Goal: Information Seeking & Learning: Learn about a topic

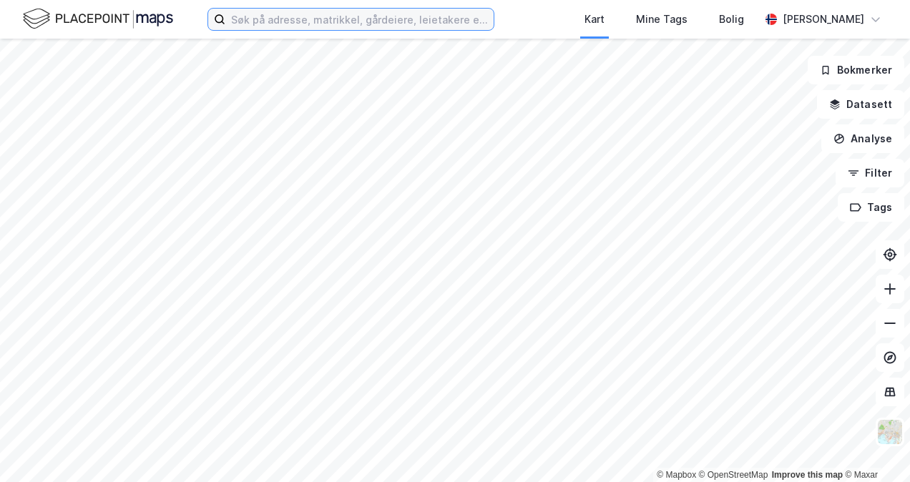
click at [289, 19] on input at bounding box center [359, 19] width 268 height 21
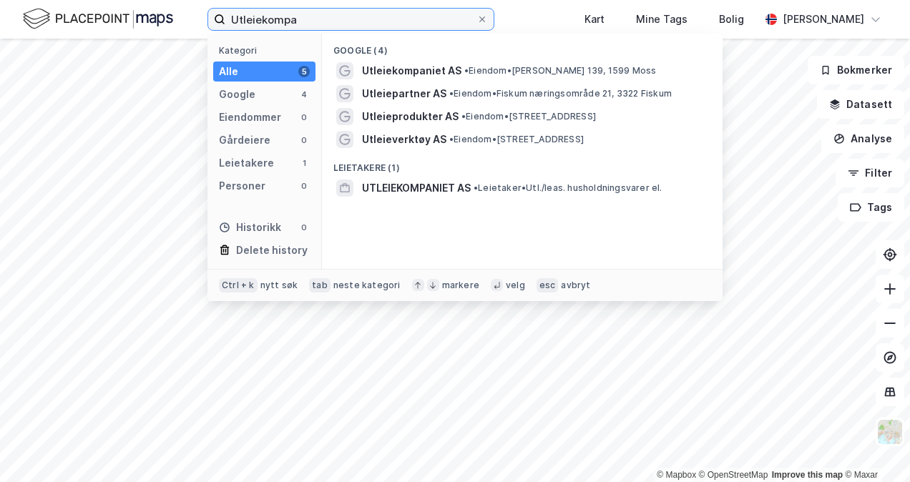
click at [307, 11] on input "Utleiekompa" at bounding box center [350, 19] width 251 height 21
drag, startPoint x: 305, startPoint y: 16, endPoint x: 98, endPoint y: 25, distance: 206.9
click at [98, 25] on div "Utleiekompa Kategori Alle 5 Google 4 Eiendommer 0 Gårdeiere 0 Leietakere 1 Pers…" at bounding box center [455, 19] width 910 height 39
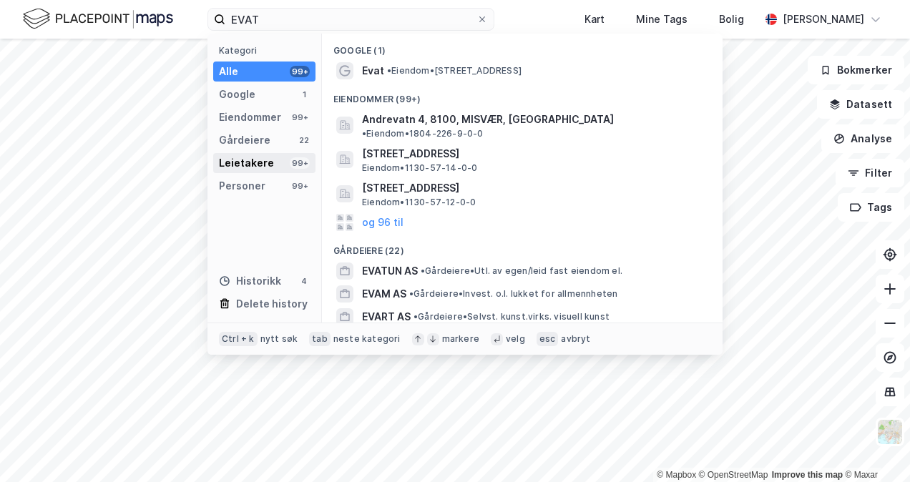
click at [260, 158] on div "Leietakere" at bounding box center [246, 162] width 55 height 17
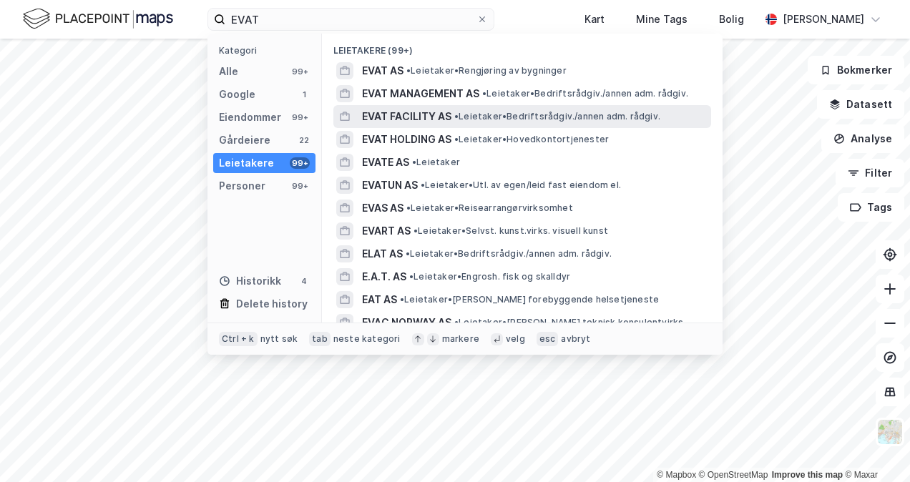
click at [423, 113] on span "EVAT FACILITY AS" at bounding box center [406, 116] width 89 height 17
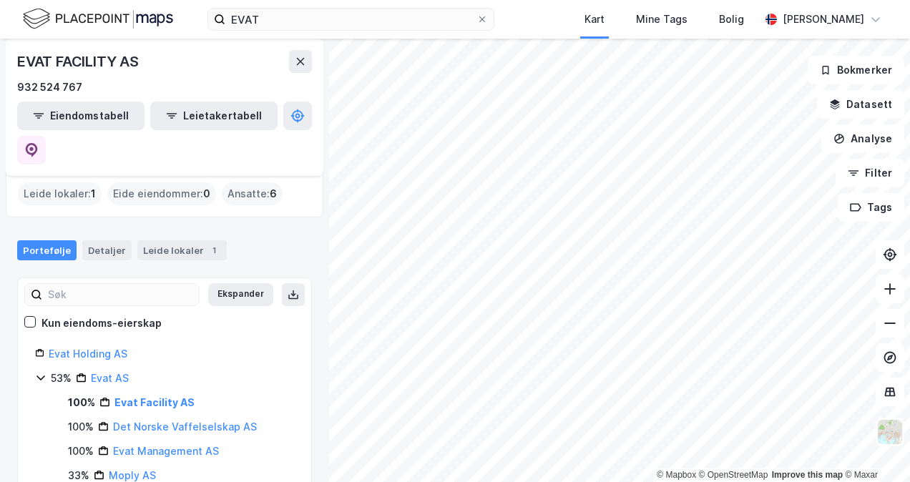
scroll to position [13, 0]
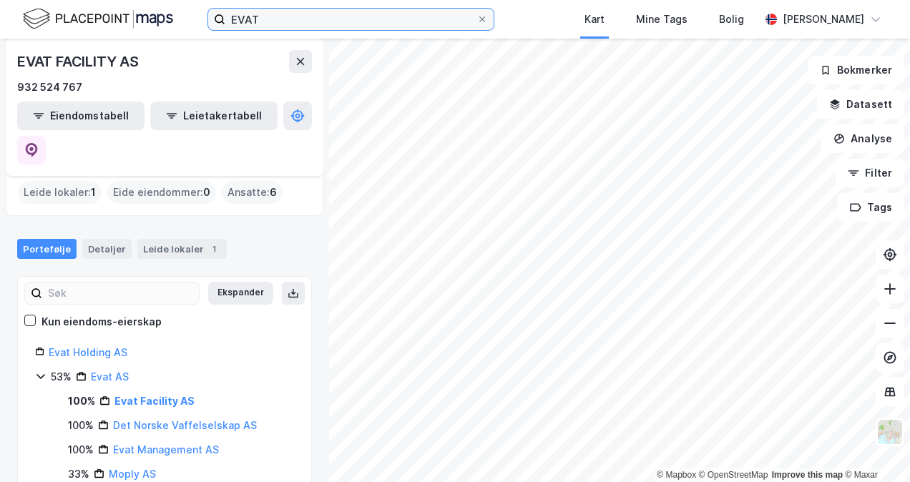
click at [310, 27] on input "EVAT" at bounding box center [350, 19] width 251 height 21
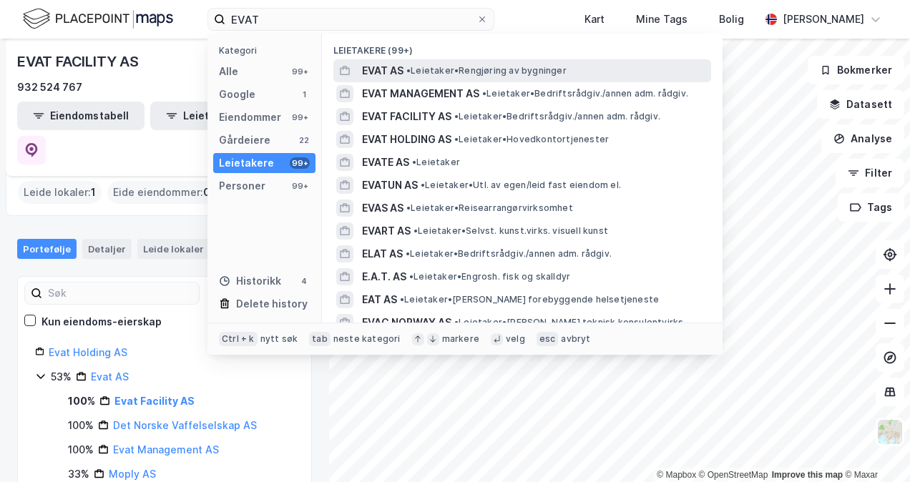
click at [463, 73] on span "• Leietaker • Rengjøring av bygninger" at bounding box center [486, 70] width 160 height 11
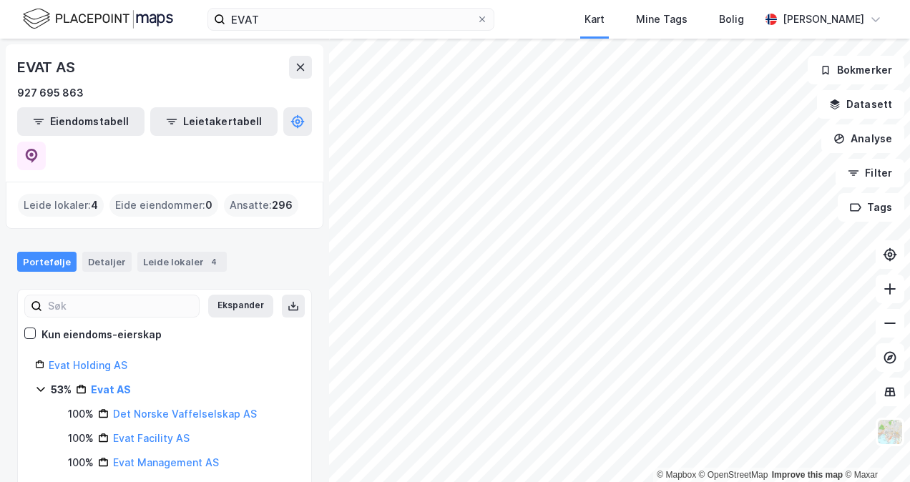
scroll to position [13, 0]
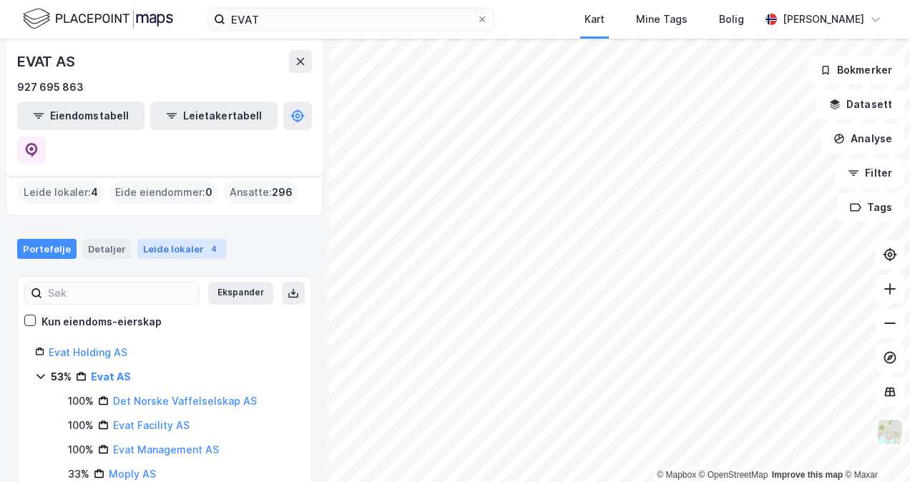
click at [185, 239] on div "Leide lokaler 4" at bounding box center [181, 249] width 89 height 20
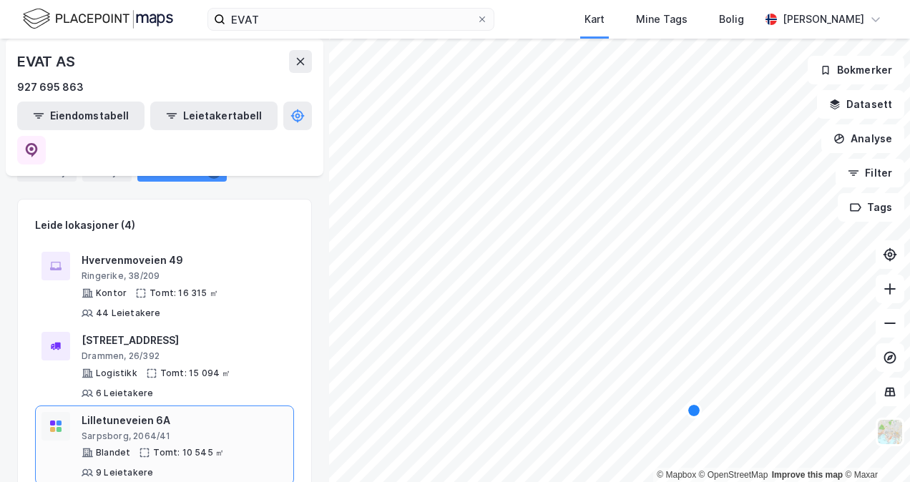
scroll to position [27, 0]
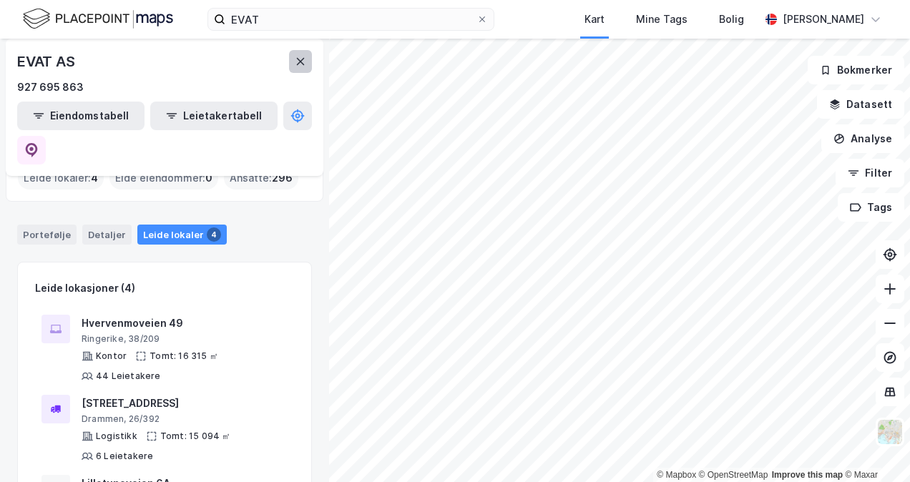
click at [302, 52] on button at bounding box center [300, 61] width 23 height 23
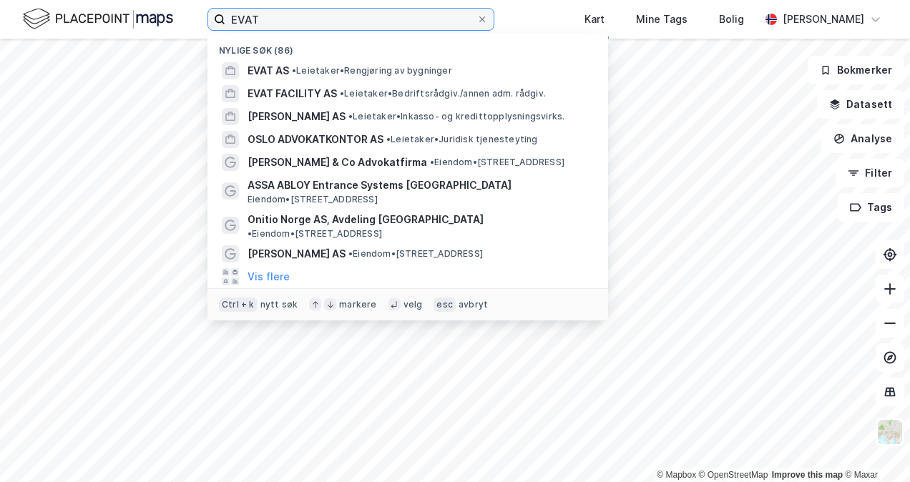
drag, startPoint x: 295, startPoint y: 19, endPoint x: 205, endPoint y: 7, distance: 90.9
click at [205, 7] on div "[PERSON_NAME] søk (86) EVAT AS • Leietaker • Rengjøring av bygninger EVAT FACIL…" at bounding box center [455, 19] width 910 height 39
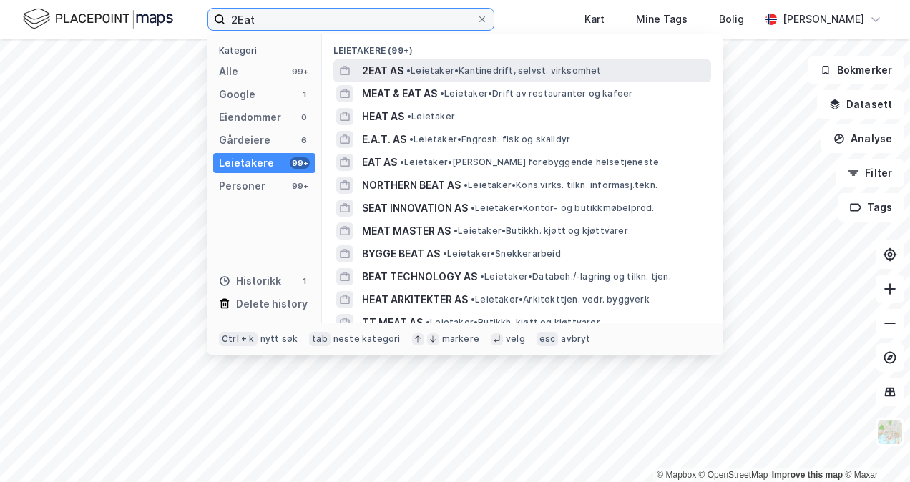
type input "2Eat"
click at [449, 67] on span "• Leietaker • Kantinedrift, selvst. virksomhet" at bounding box center [503, 70] width 195 height 11
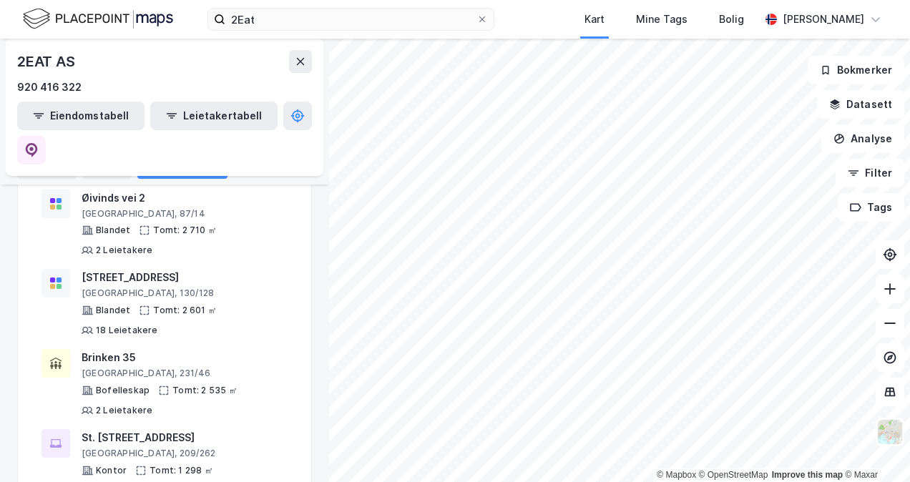
scroll to position [647, 0]
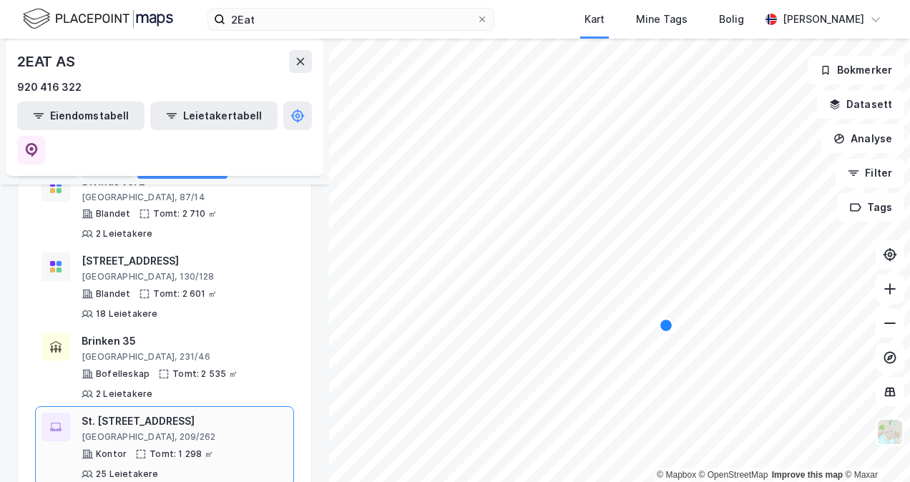
click at [152, 413] on div "St. [STREET_ADDRESS]" at bounding box center [185, 421] width 206 height 17
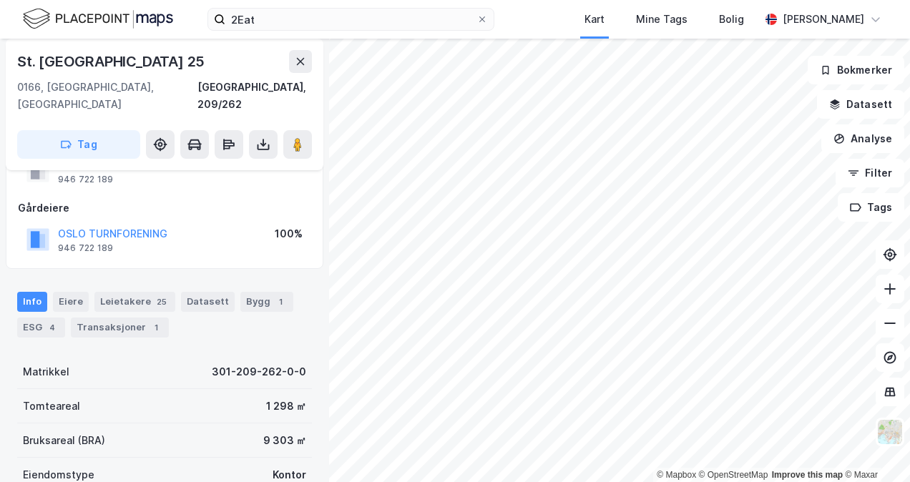
scroll to position [215, 0]
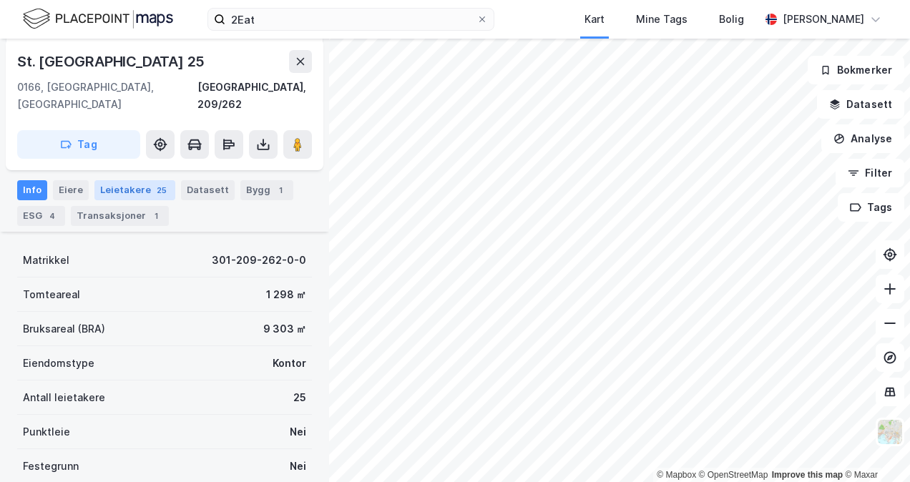
click at [129, 180] on div "Leietakere 25" at bounding box center [134, 190] width 81 height 20
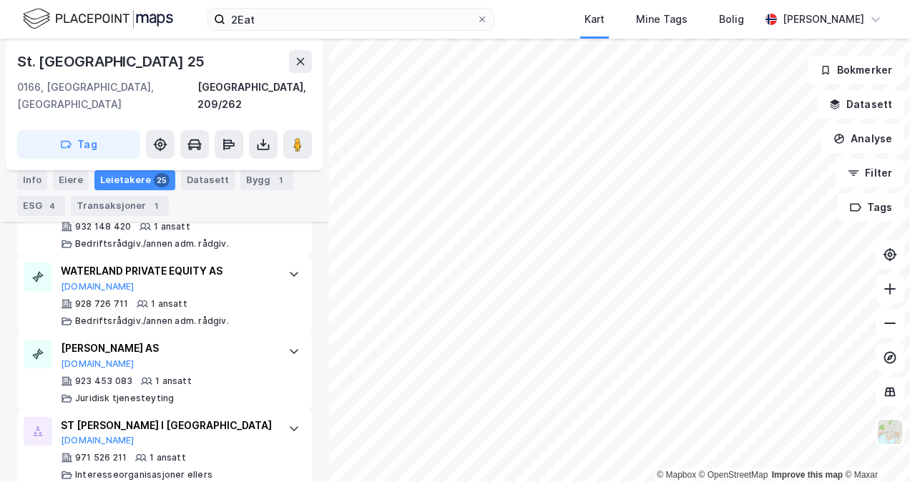
scroll to position [2146, 0]
drag, startPoint x: 140, startPoint y: 62, endPoint x: 6, endPoint y: 63, distance: 134.5
click at [6, 63] on div "St. [STREET_ADDRESS]" at bounding box center [165, 105] width 318 height 132
copy div "St. [GEOGRAPHIC_DATA] 25"
click at [82, 175] on div "Eiere" at bounding box center [71, 180] width 36 height 20
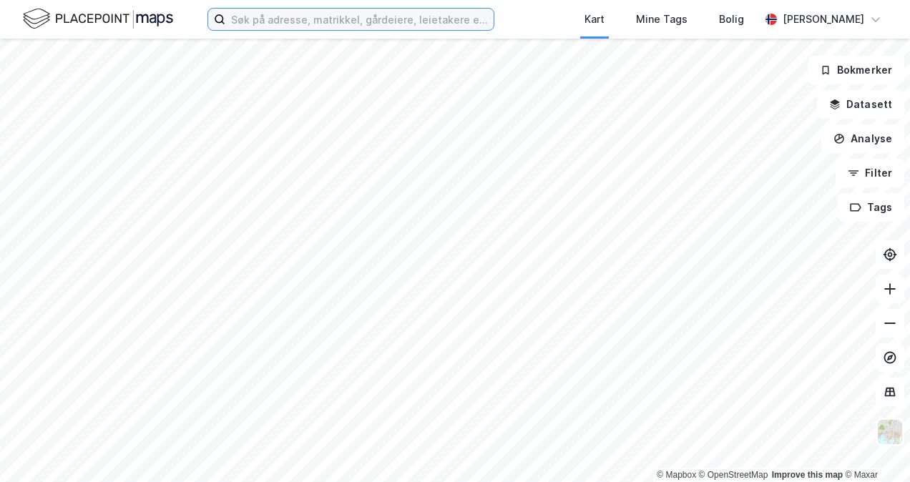
click at [375, 24] on input at bounding box center [359, 19] width 268 height 21
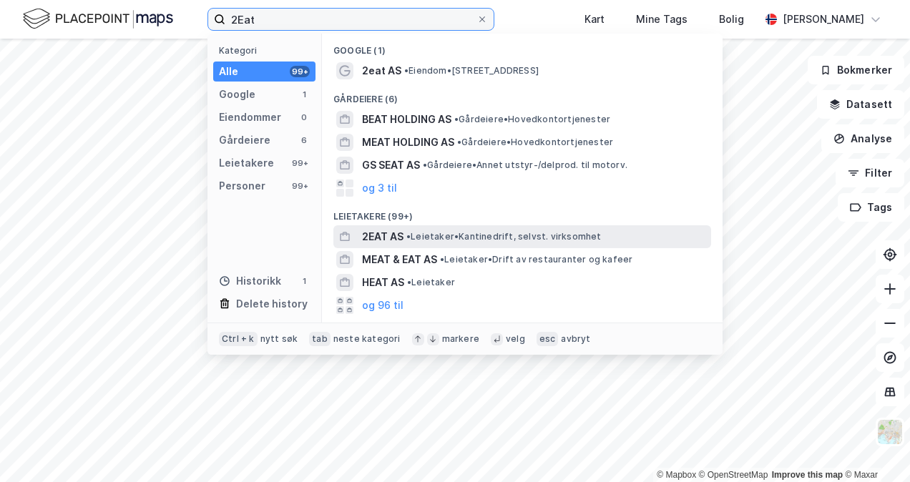
type input "2Eat"
click at [484, 235] on span "• Leietaker • Kantinedrift, selvst. virksomhet" at bounding box center [503, 236] width 195 height 11
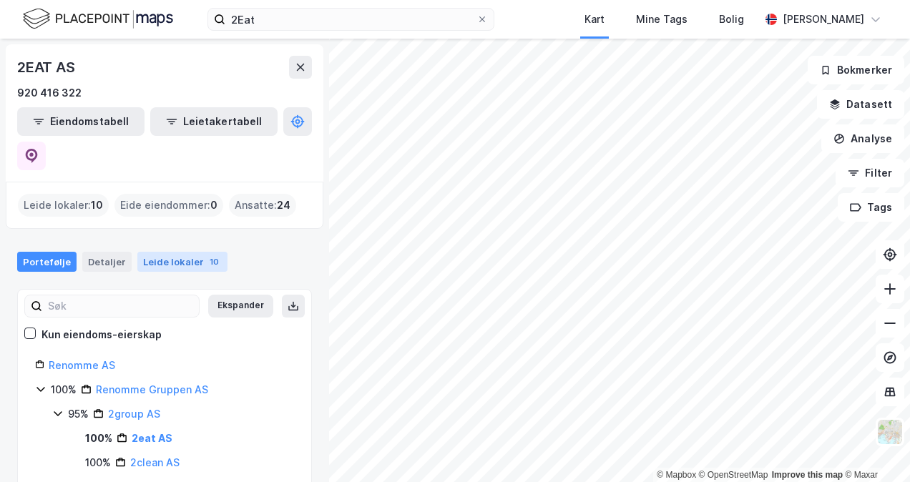
click at [182, 252] on div "Leide lokaler 10" at bounding box center [182, 262] width 90 height 20
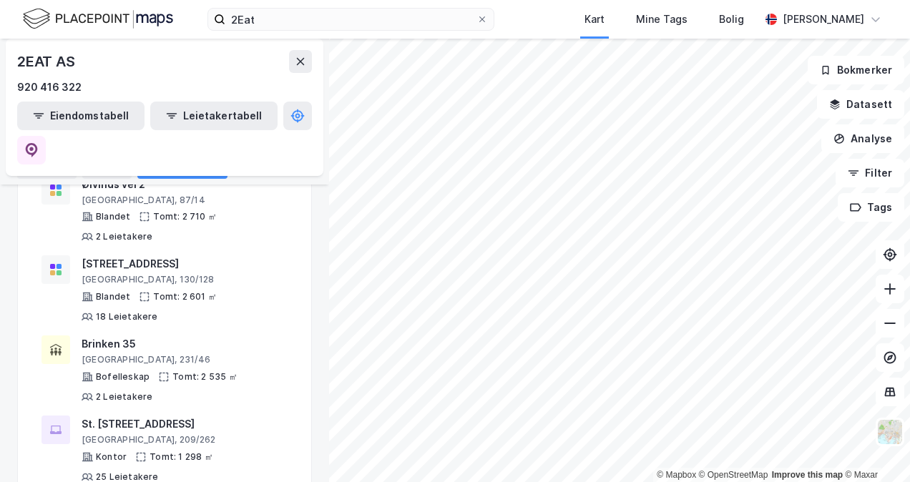
scroll to position [647, 0]
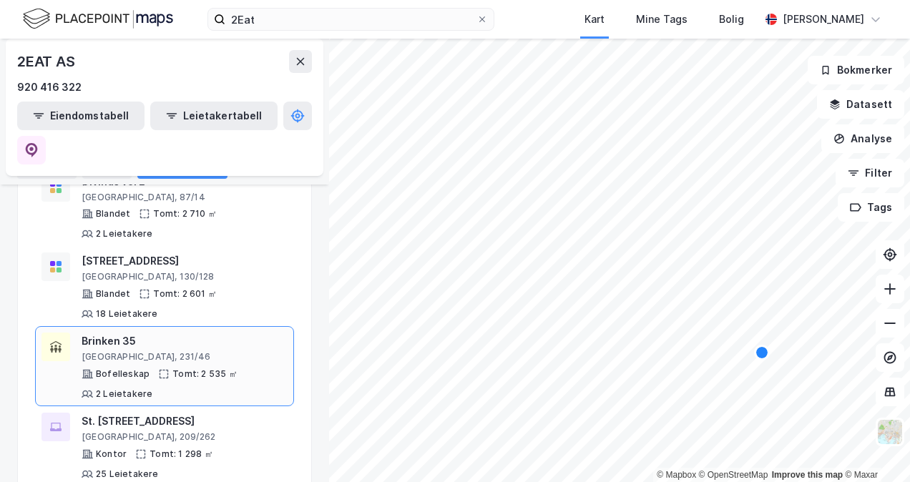
click at [157, 351] on div "[GEOGRAPHIC_DATA], 231/46" at bounding box center [185, 356] width 206 height 11
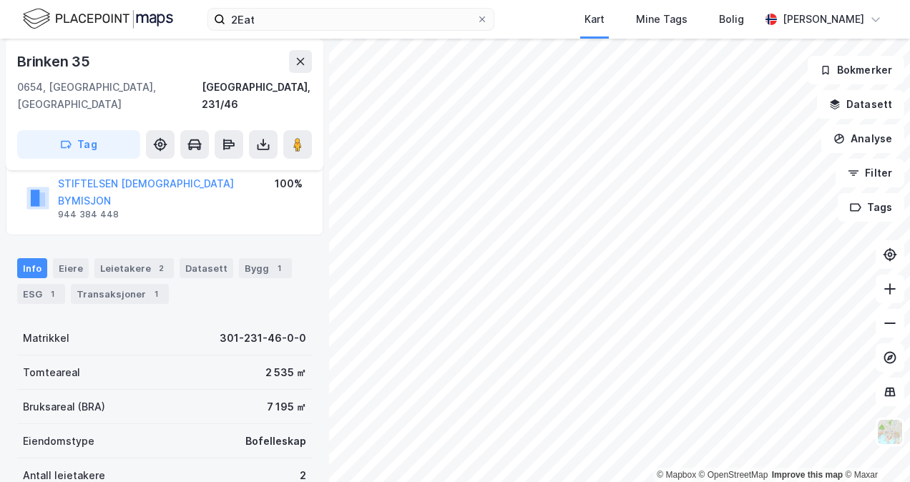
scroll to position [153, 0]
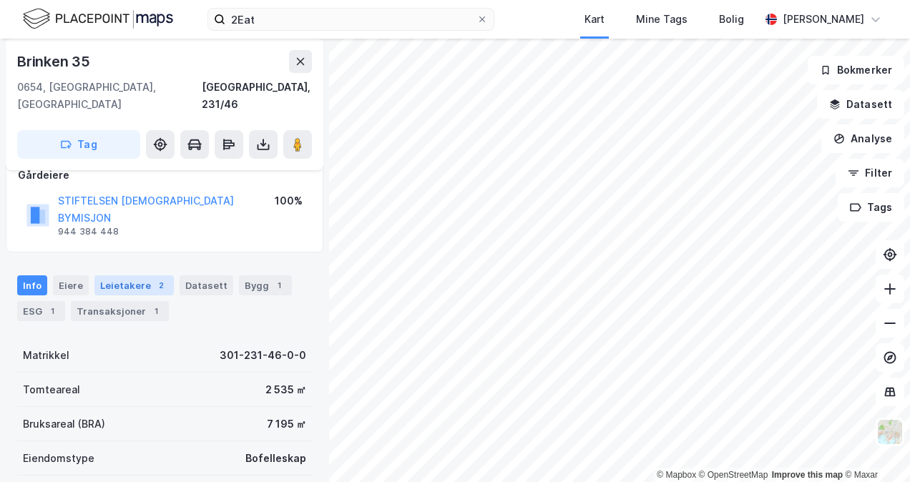
click at [127, 275] on div "Leietakere 2" at bounding box center [133, 285] width 79 height 20
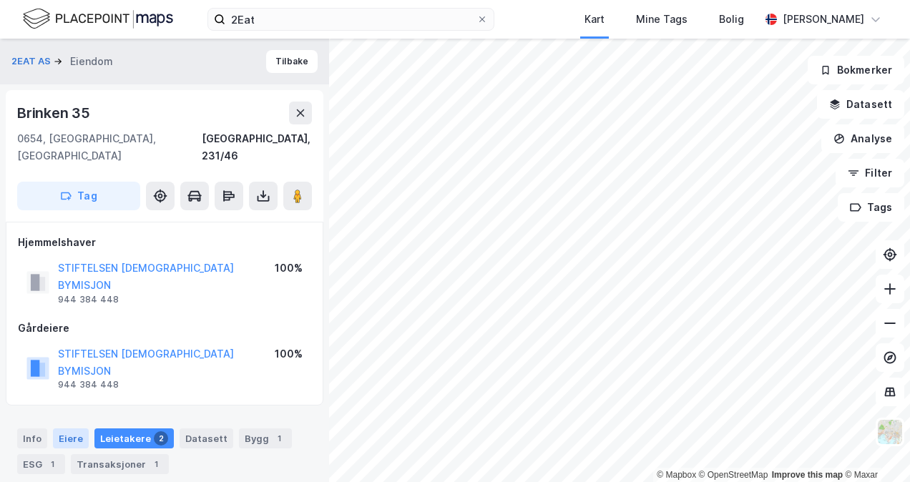
click at [72, 428] on div "Eiere" at bounding box center [71, 438] width 36 height 20
click at [36, 63] on button "2EAT AS" at bounding box center [32, 61] width 42 height 14
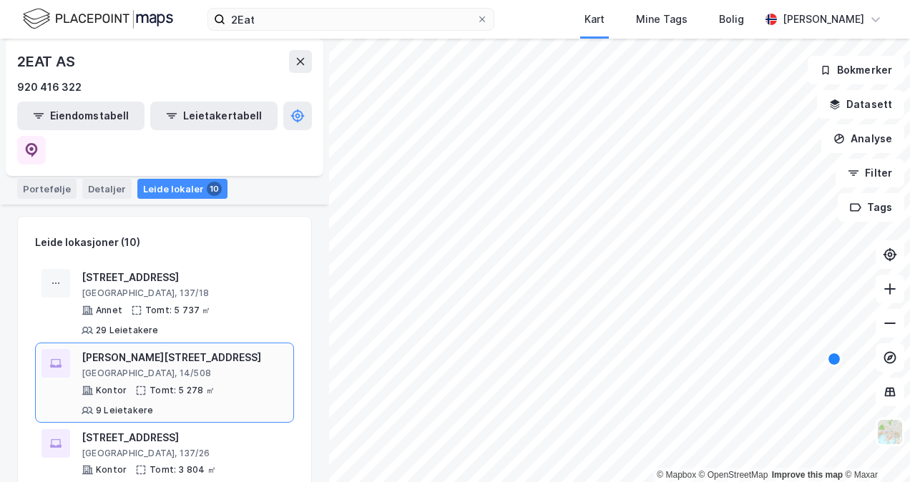
scroll to position [143, 0]
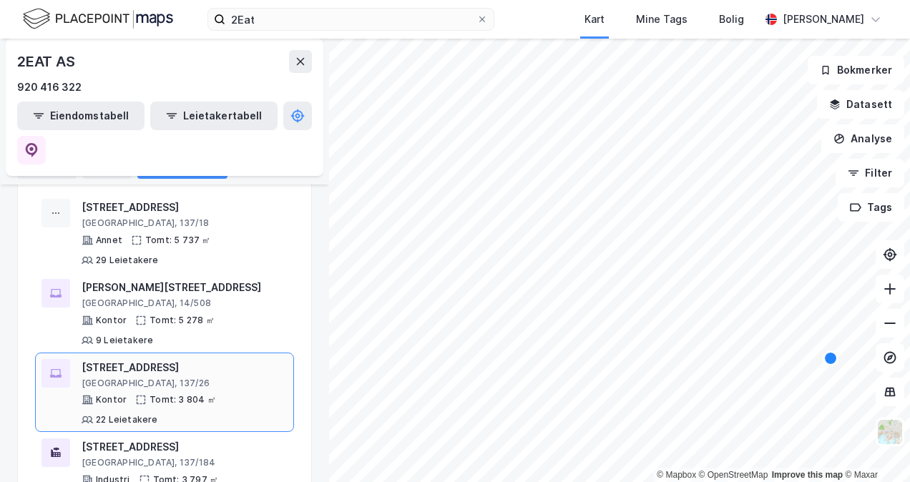
click at [175, 378] on div "[GEOGRAPHIC_DATA], 137/26" at bounding box center [185, 383] width 206 height 11
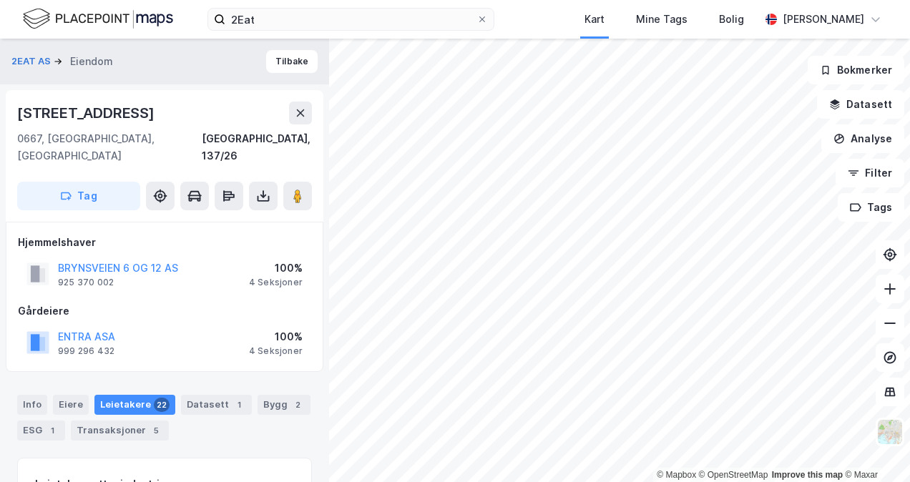
scroll to position [1, 0]
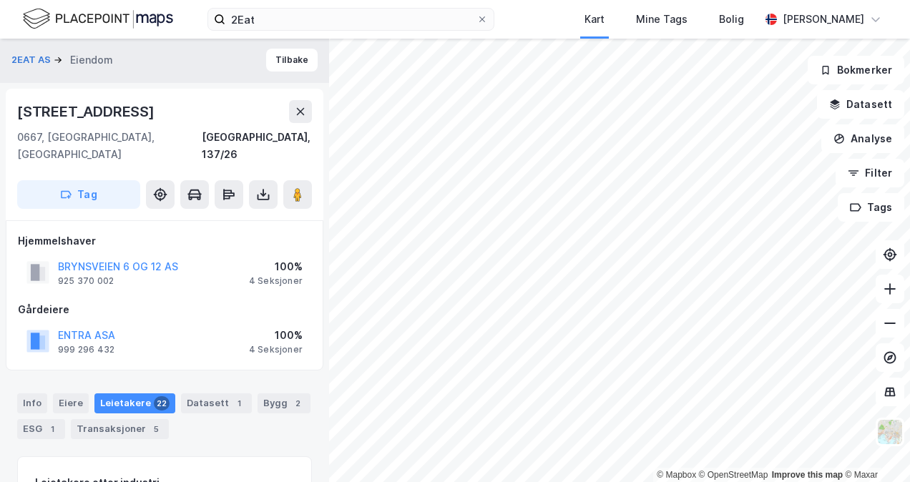
scroll to position [1, 0]
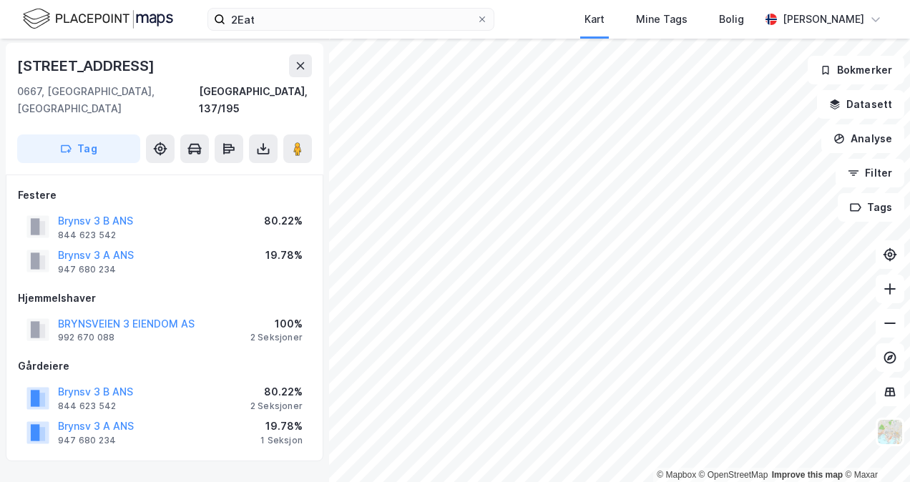
scroll to position [1, 0]
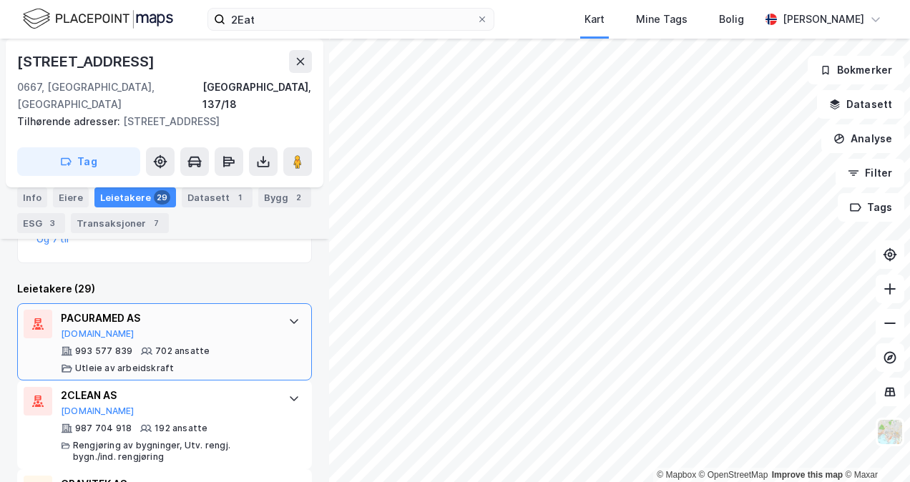
scroll to position [419, 0]
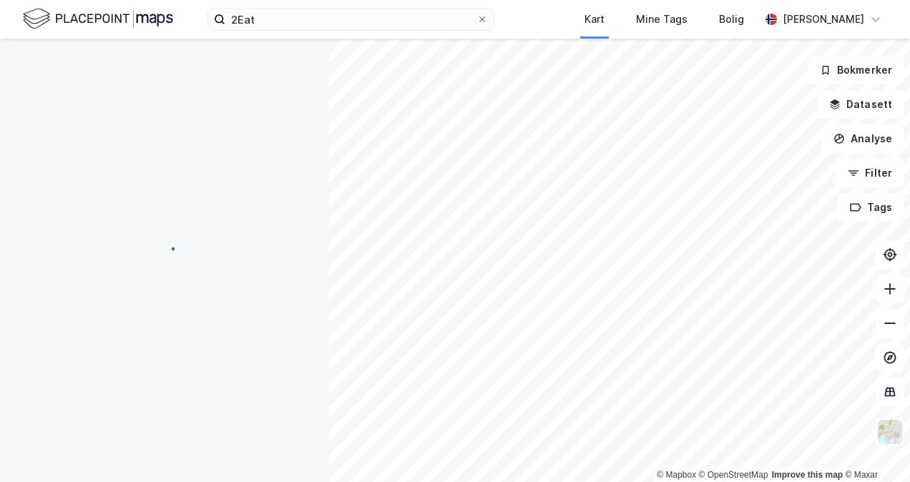
scroll to position [233, 0]
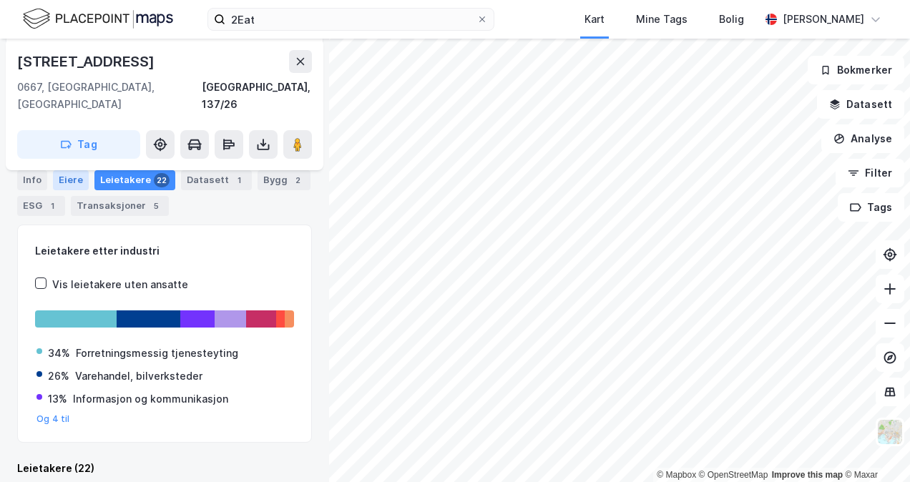
click at [76, 179] on div "Eiere" at bounding box center [71, 180] width 36 height 20
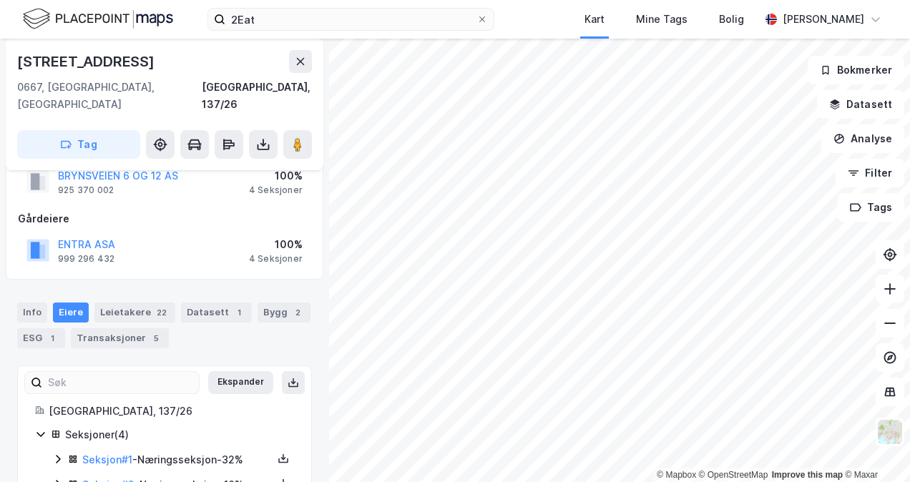
scroll to position [173, 0]
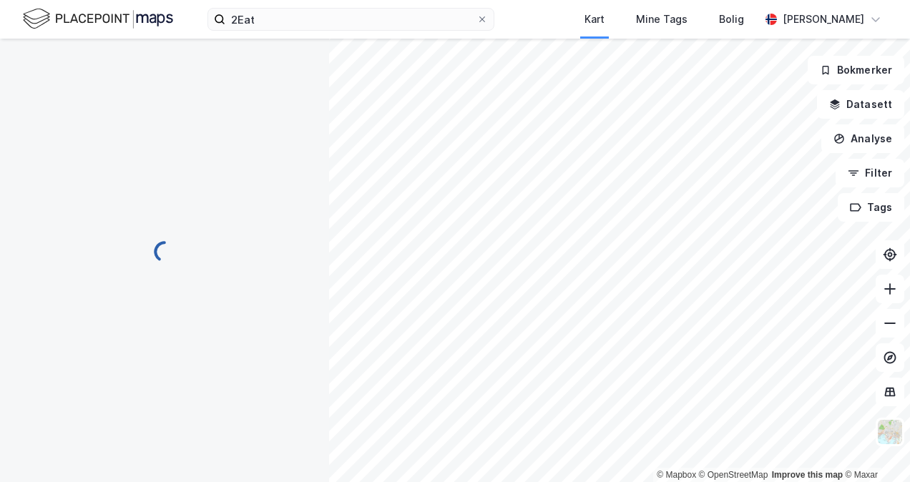
scroll to position [91, 0]
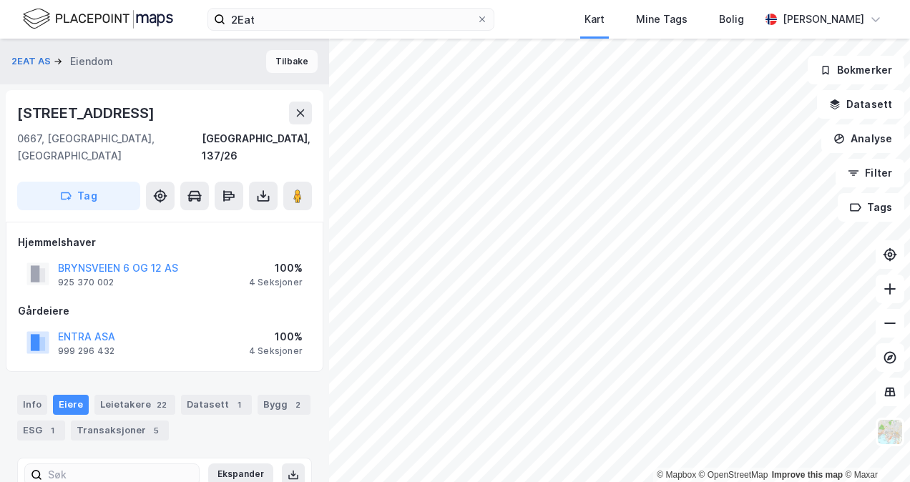
click at [275, 60] on button "Tilbake" at bounding box center [291, 61] width 51 height 23
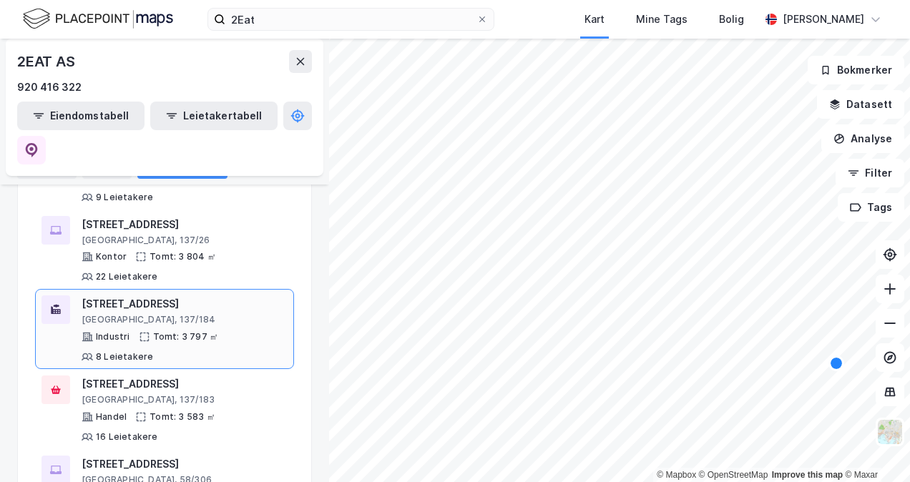
scroll to position [358, 0]
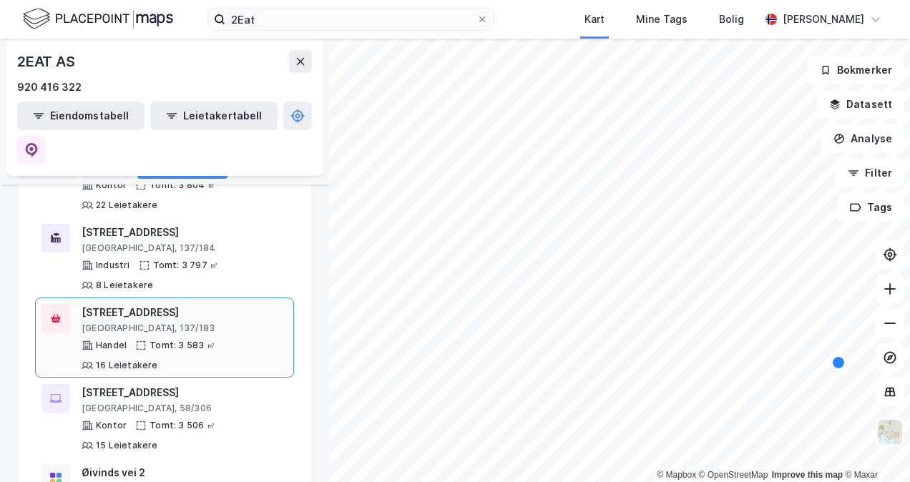
click at [215, 323] on div "[GEOGRAPHIC_DATA], 137/183" at bounding box center [185, 328] width 206 height 11
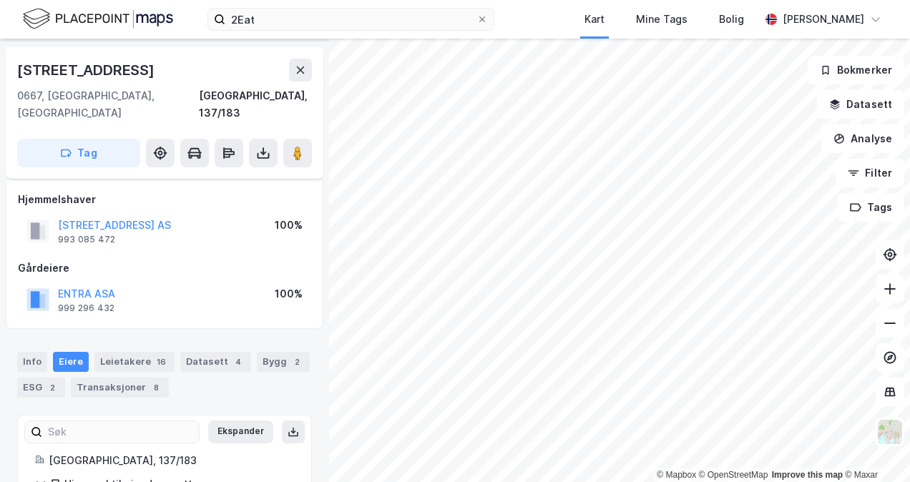
scroll to position [72, 0]
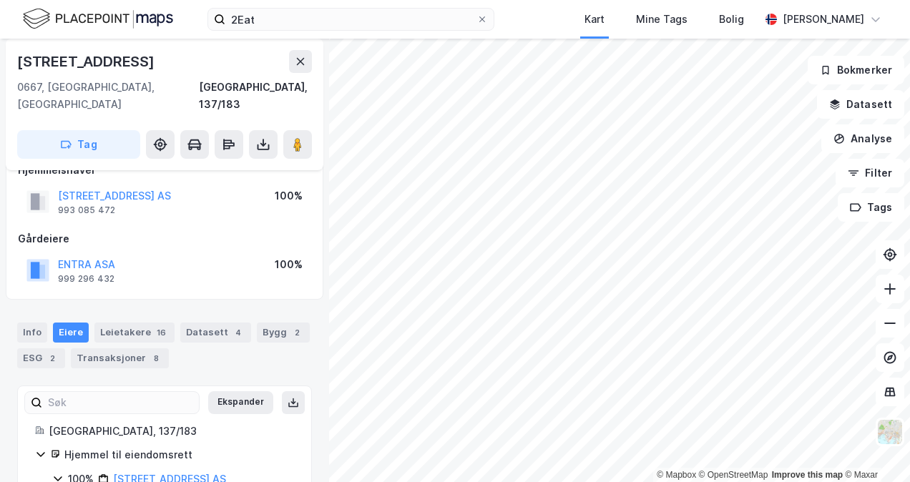
click at [139, 305] on div "Info [PERSON_NAME] 16 Datasett 4 Bygg 2 ESG 2 Transaksjoner 8" at bounding box center [164, 339] width 329 height 69
click at [139, 323] on div "Leietakere 16" at bounding box center [134, 333] width 80 height 20
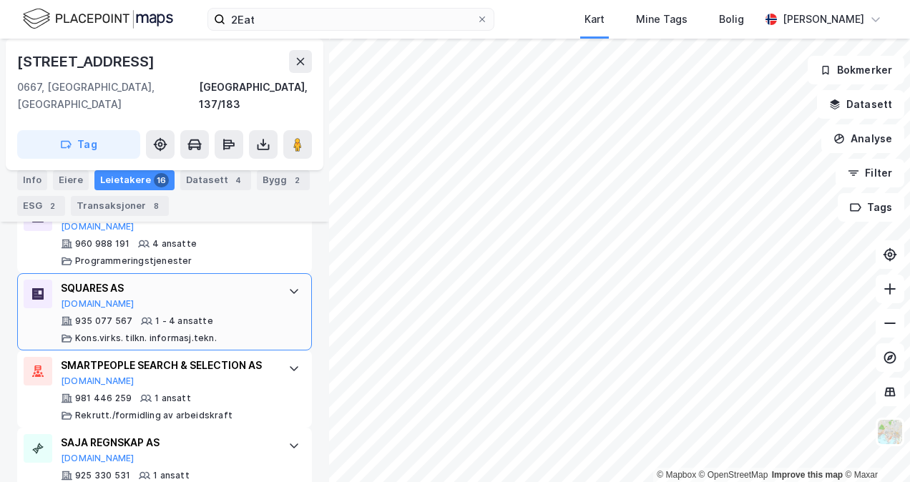
scroll to position [1449, 0]
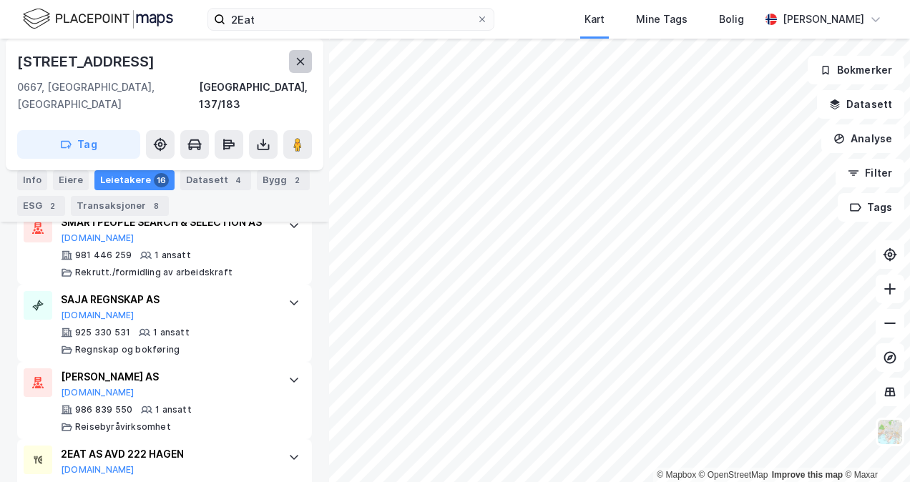
click at [296, 62] on icon at bounding box center [300, 61] width 11 height 11
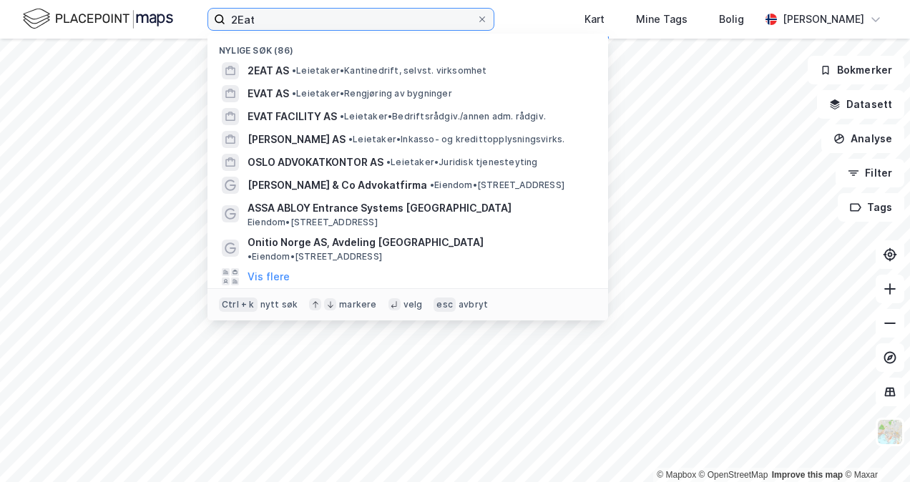
click at [250, 26] on input "2Eat" at bounding box center [350, 19] width 251 height 21
click at [293, 16] on input "2Eat" at bounding box center [350, 19] width 251 height 21
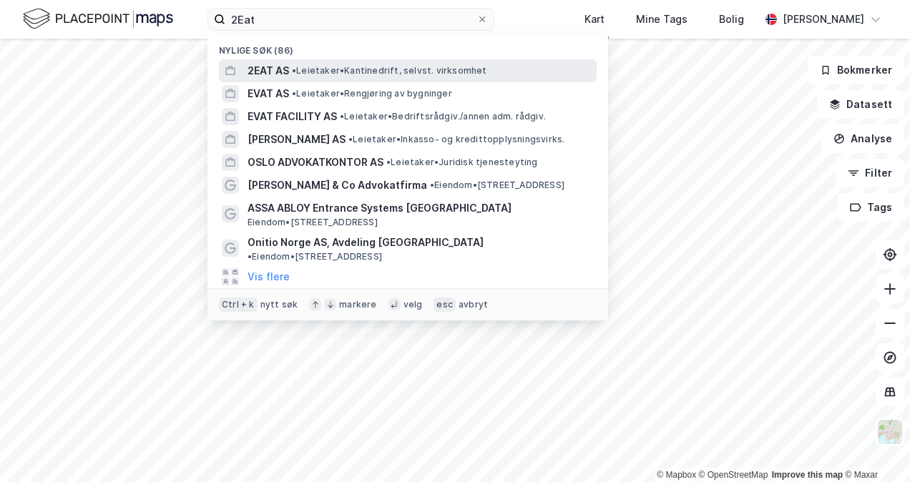
click at [339, 70] on span "• Leietaker • Kantinedrift, selvst. virksomhet" at bounding box center [389, 70] width 195 height 11
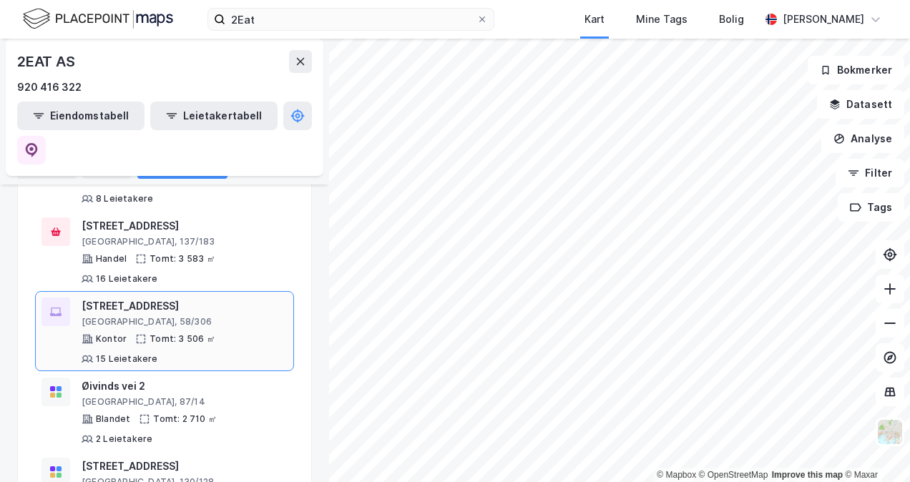
scroll to position [432, 0]
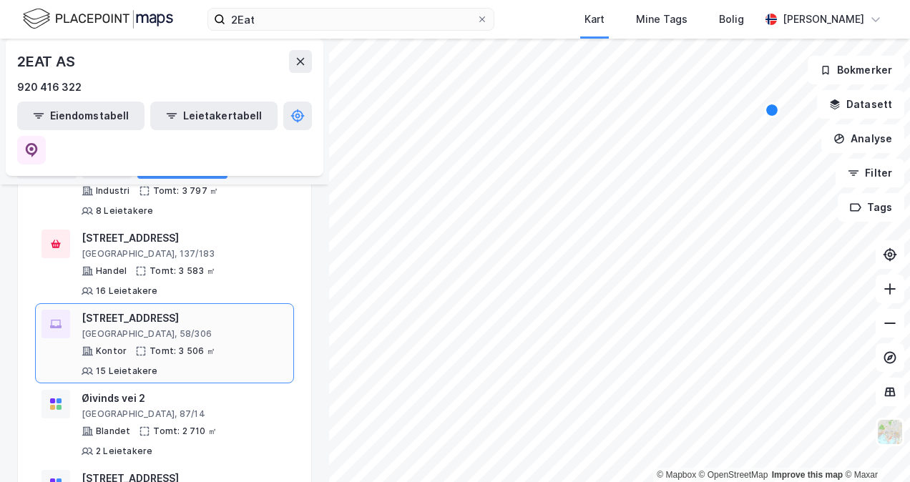
click at [212, 328] on div "[GEOGRAPHIC_DATA], 58/306" at bounding box center [185, 333] width 206 height 11
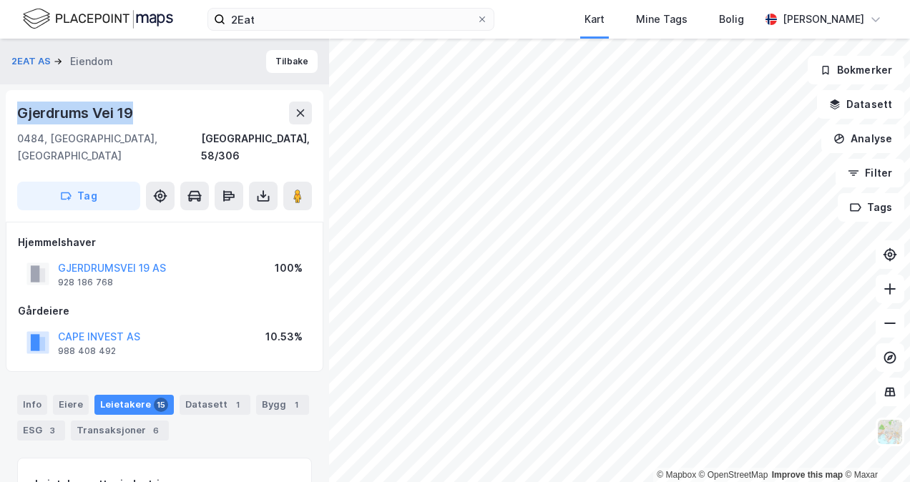
drag, startPoint x: 144, startPoint y: 112, endPoint x: 19, endPoint y: 102, distance: 125.6
click at [19, 102] on div "Gjerdrums Vei 19" at bounding box center [164, 113] width 295 height 23
copy div "Gjerdrums Vei 19"
click at [289, 64] on button "Tilbake" at bounding box center [291, 61] width 51 height 23
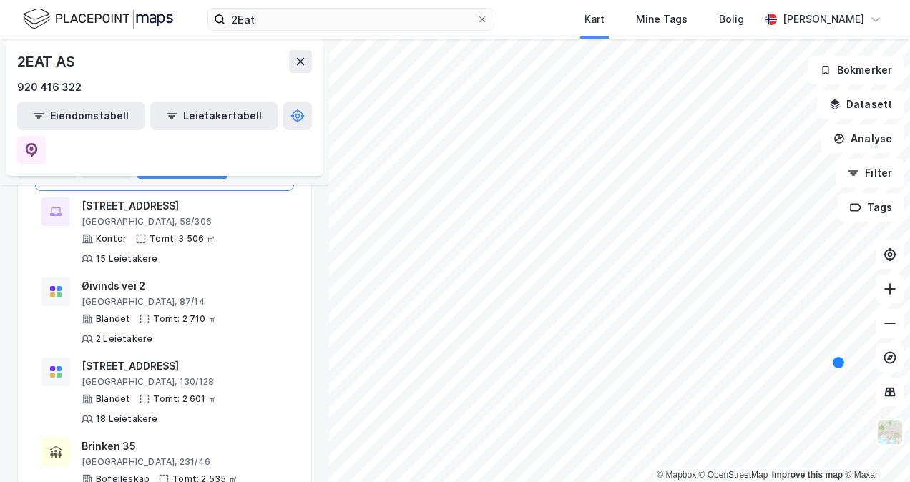
scroll to position [572, 0]
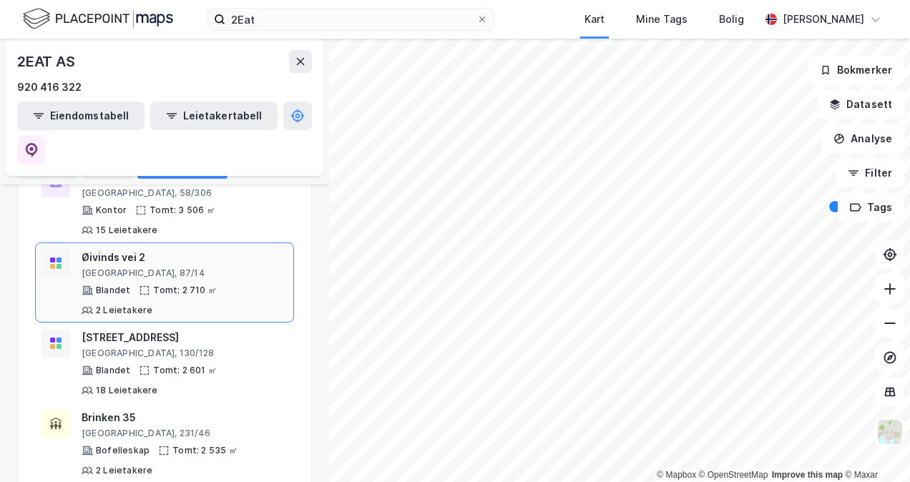
click at [193, 285] on div "Tomt: 2 710 ㎡" at bounding box center [185, 290] width 64 height 11
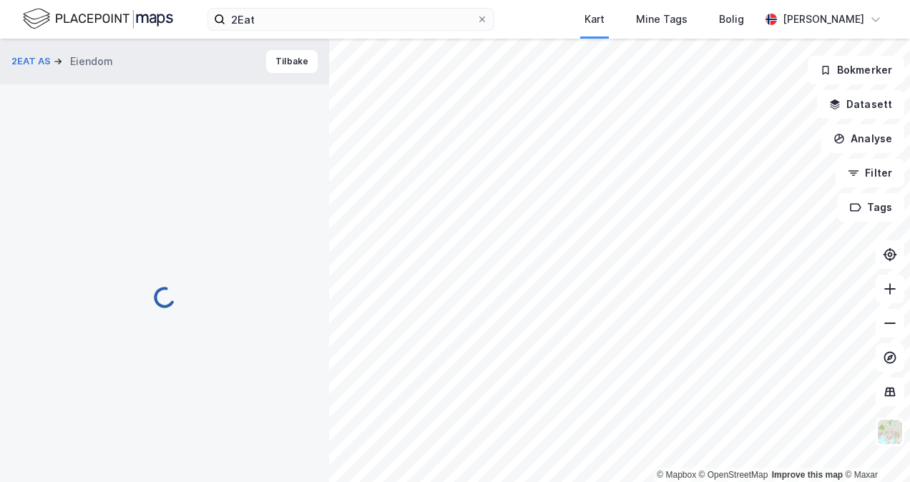
scroll to position [2, 0]
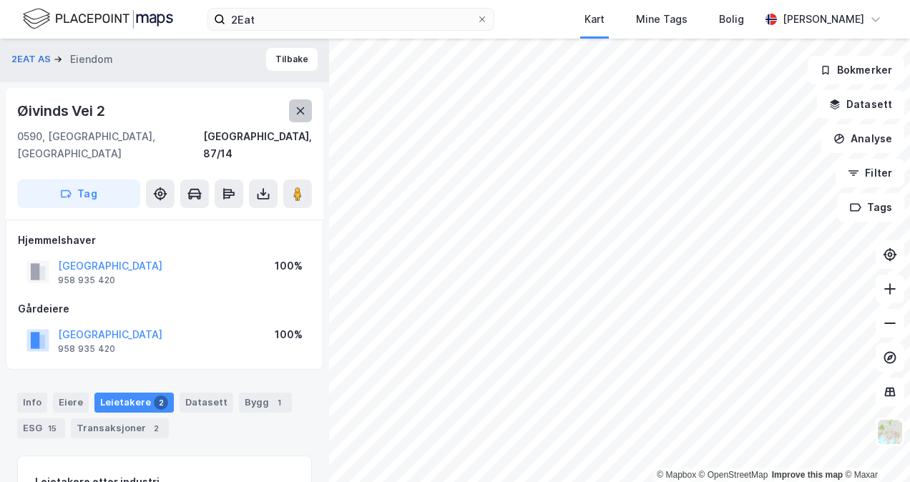
click at [305, 109] on icon at bounding box center [300, 110] width 11 height 11
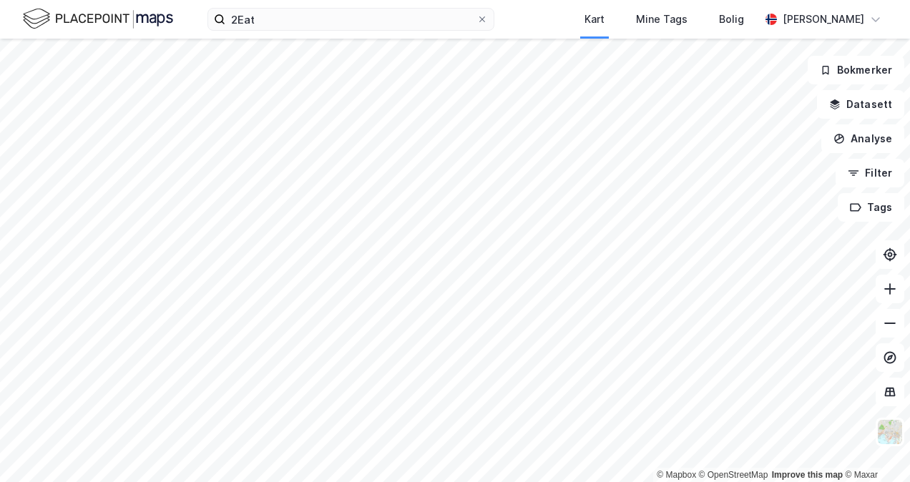
click at [279, 31] on div "2Eat Kart Mine Tags Bolig [PERSON_NAME]" at bounding box center [455, 19] width 910 height 39
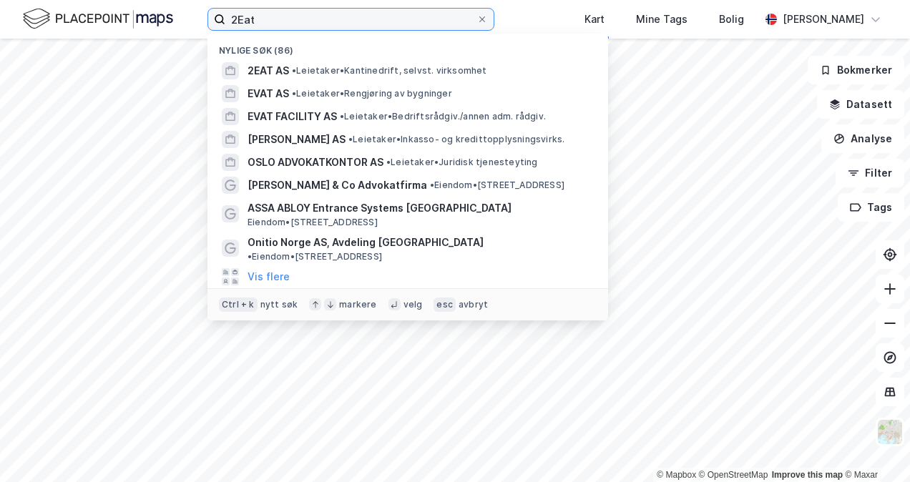
click at [283, 26] on input "2Eat" at bounding box center [350, 19] width 251 height 21
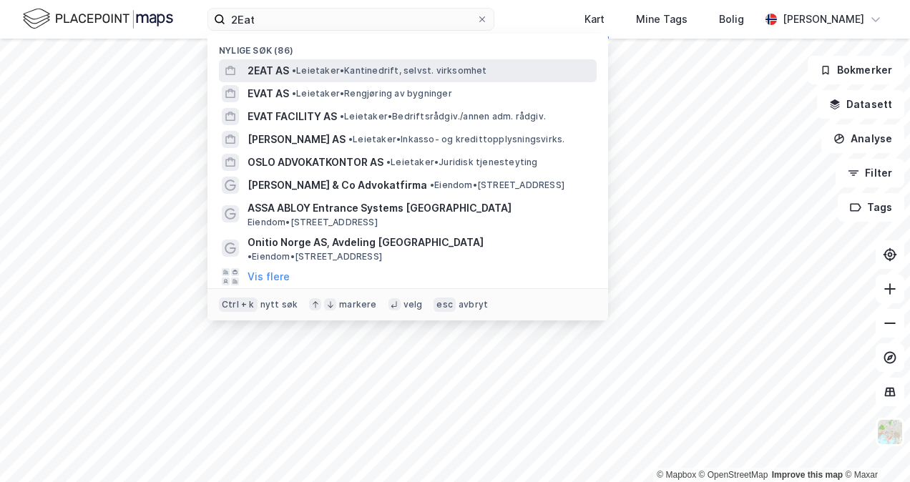
click at [327, 70] on span "• Leietaker • Kantinedrift, selvst. virksomhet" at bounding box center [389, 70] width 195 height 11
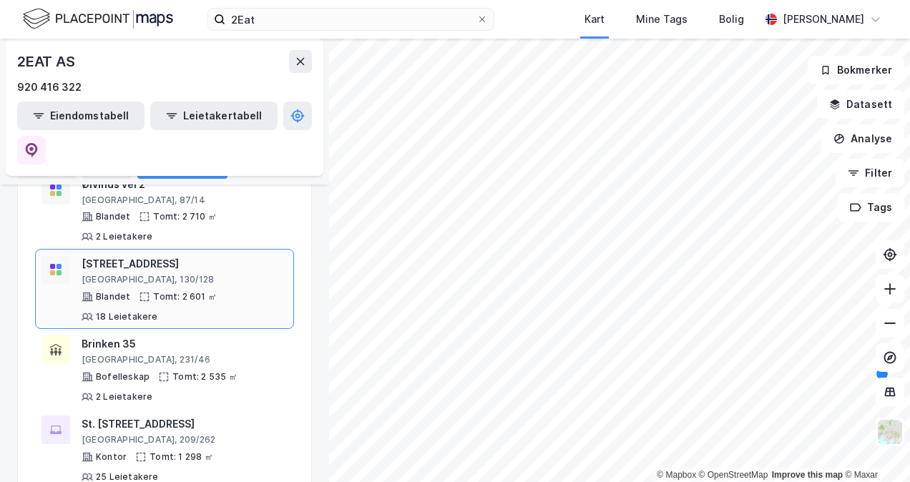
scroll to position [572, 0]
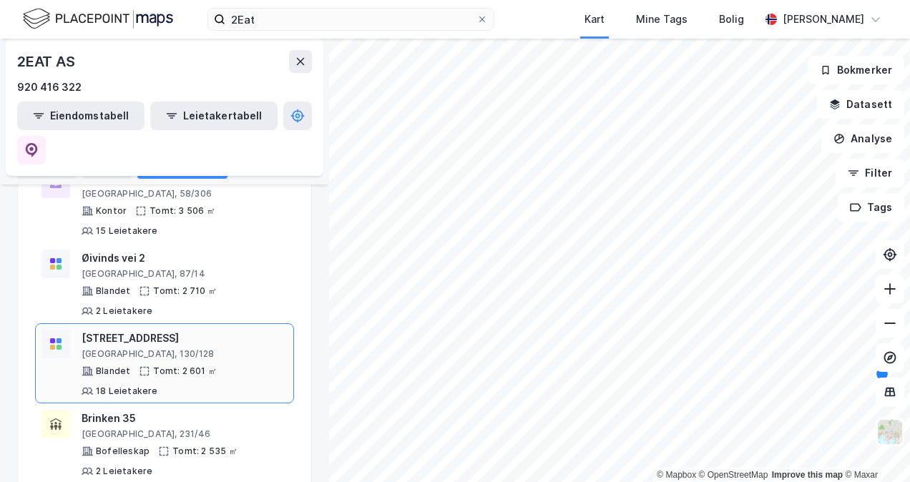
click at [218, 348] on div "[GEOGRAPHIC_DATA], 130/128" at bounding box center [185, 353] width 206 height 11
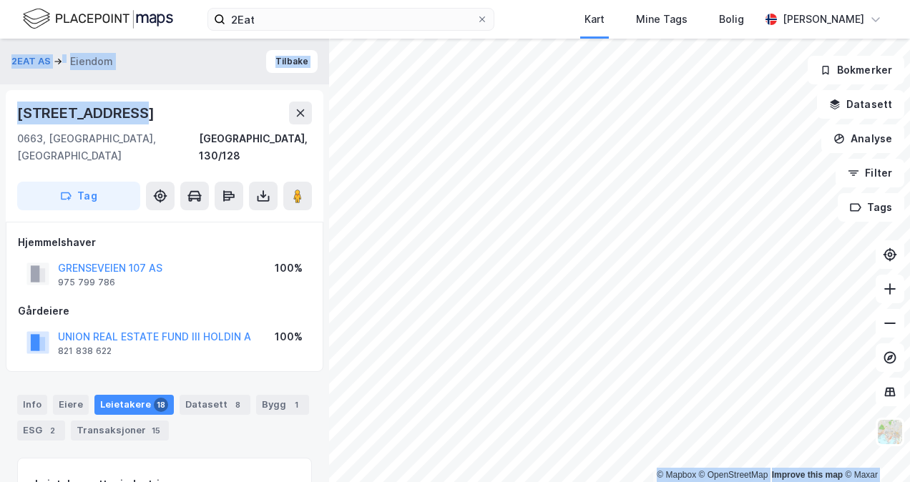
drag, startPoint x: 146, startPoint y: 113, endPoint x: -3, endPoint y: 104, distance: 149.0
click at [0, 104] on html "2Eat Kart Mine Tags Bolig [PERSON_NAME] © Mapbox © OpenStreetMap Improve this m…" at bounding box center [455, 241] width 910 height 482
click at [163, 117] on div "[STREET_ADDRESS]" at bounding box center [164, 113] width 295 height 23
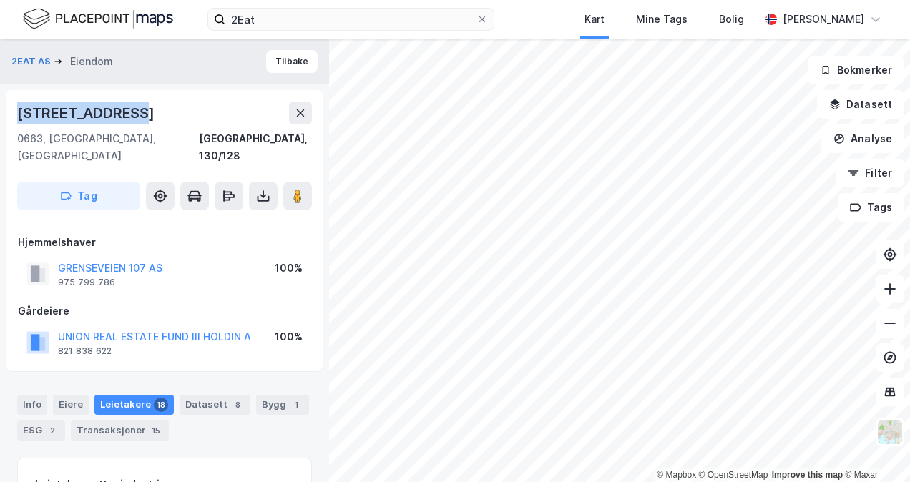
drag, startPoint x: 137, startPoint y: 114, endPoint x: 14, endPoint y: 109, distance: 123.8
click at [14, 109] on div "[STREET_ADDRESS]" at bounding box center [165, 156] width 318 height 132
copy div "[STREET_ADDRESS]"
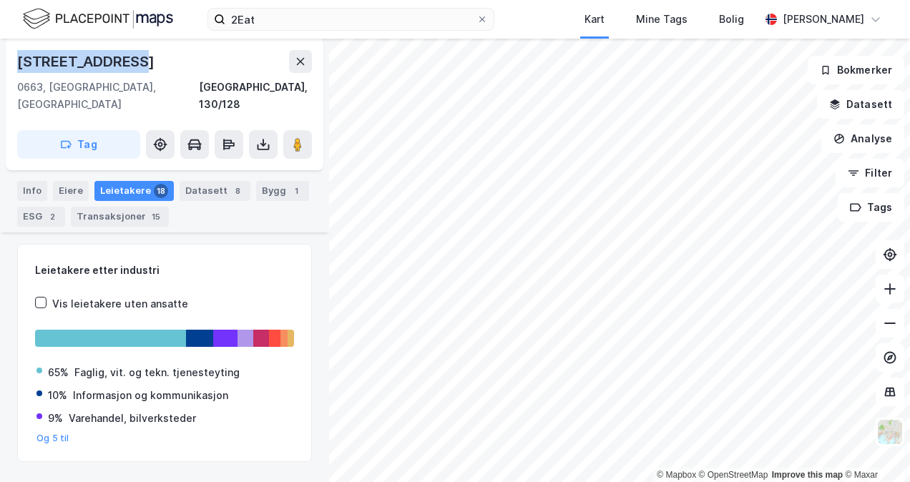
scroll to position [215, 0]
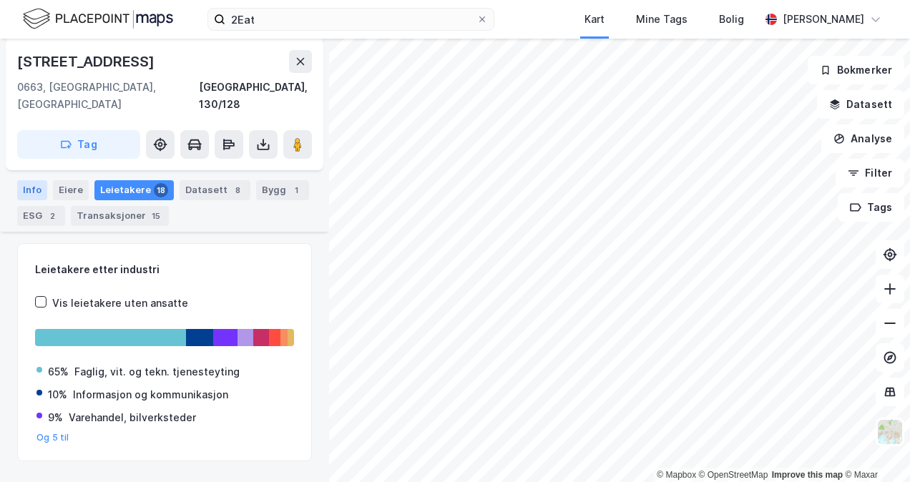
click at [25, 180] on div "Info" at bounding box center [32, 190] width 30 height 20
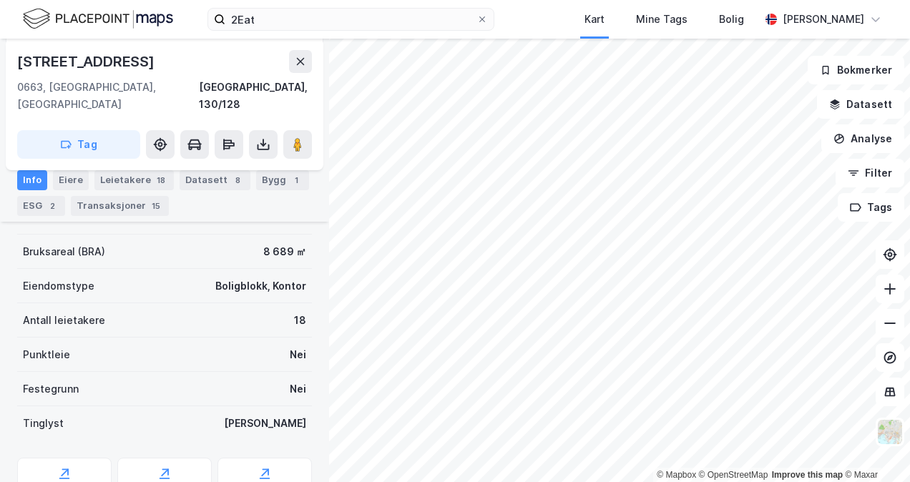
scroll to position [270, 0]
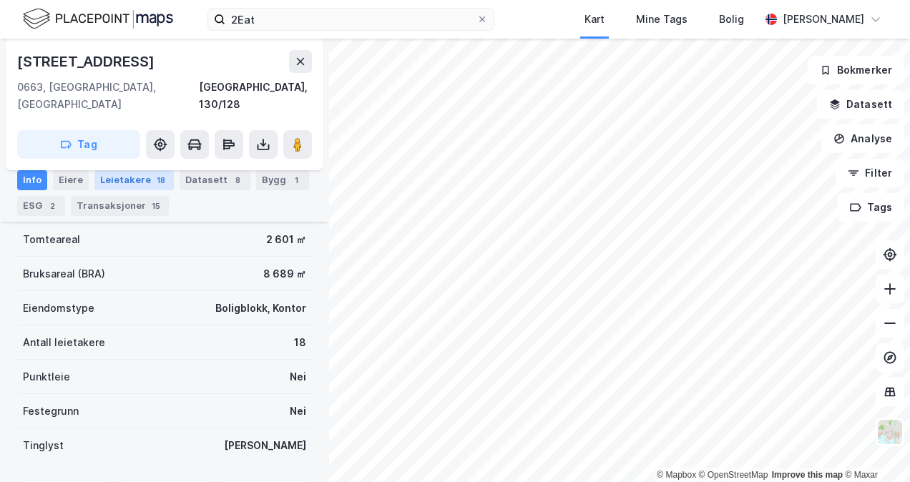
click at [127, 175] on div "Leietakere 18" at bounding box center [133, 180] width 79 height 20
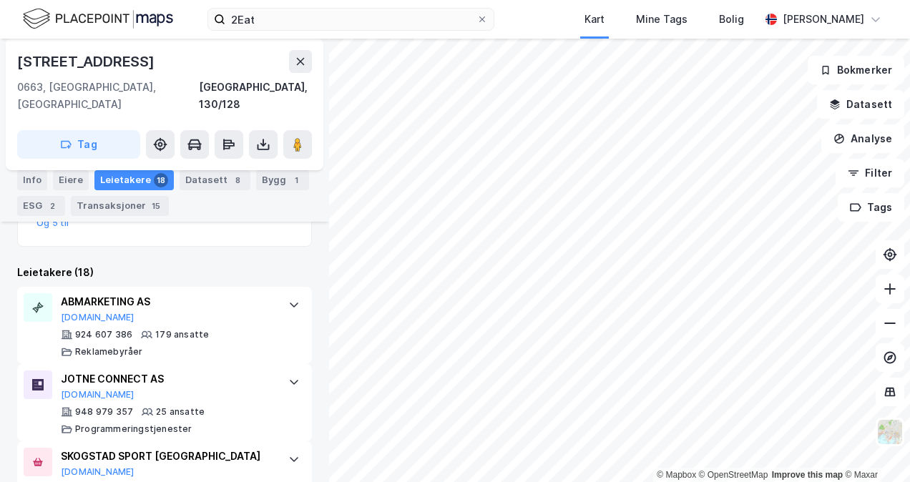
scroll to position [413, 0]
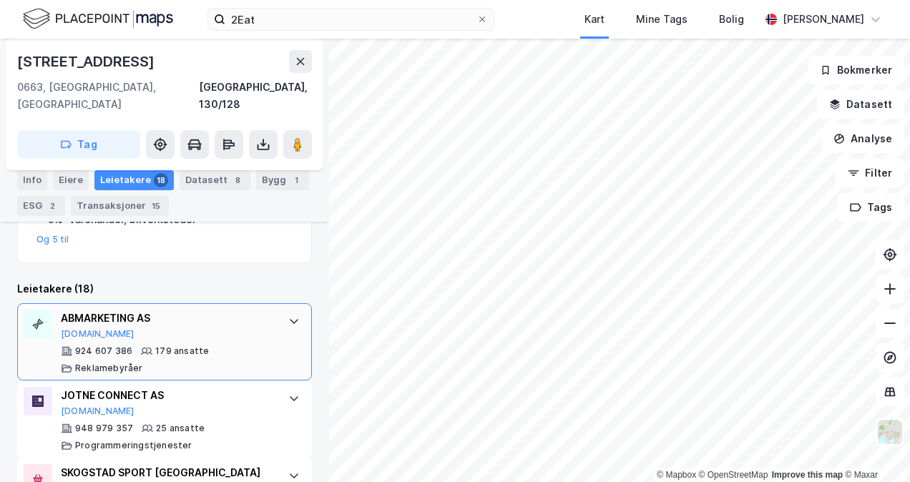
click at [288, 315] on icon at bounding box center [293, 320] width 11 height 11
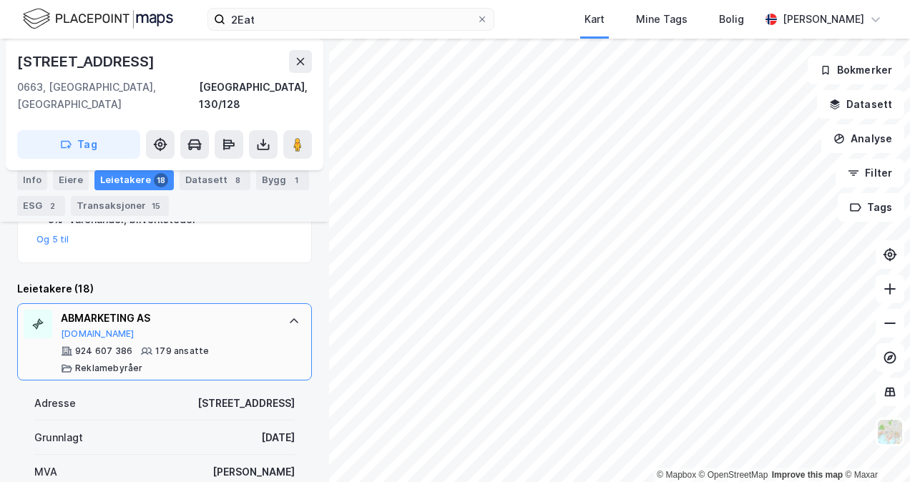
click at [288, 315] on icon at bounding box center [293, 320] width 11 height 11
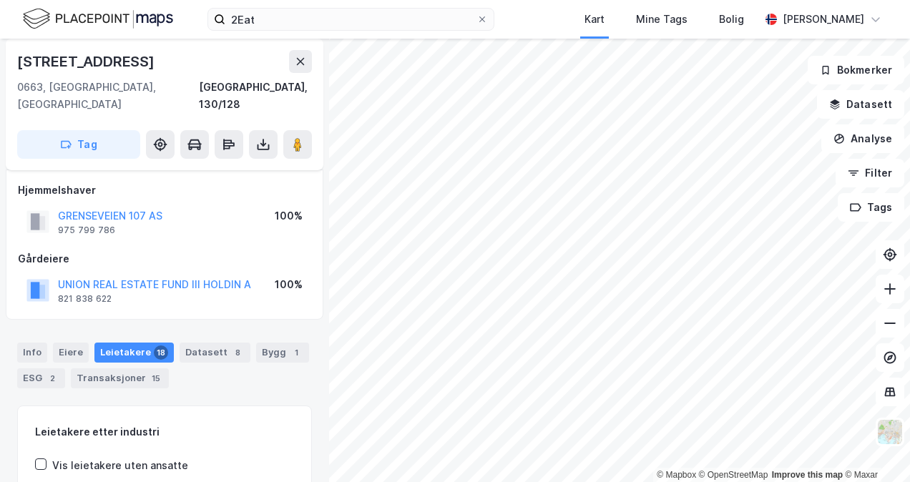
scroll to position [0, 0]
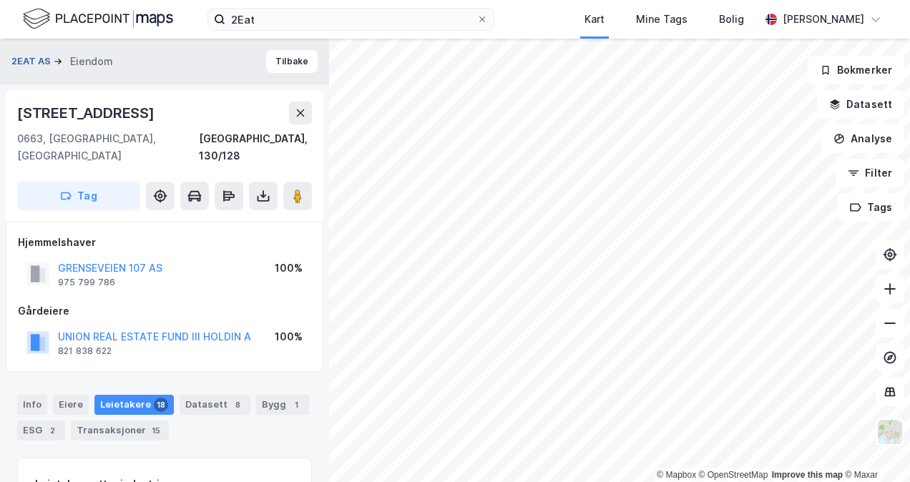
click at [45, 55] on button "2EAT AS" at bounding box center [32, 61] width 42 height 14
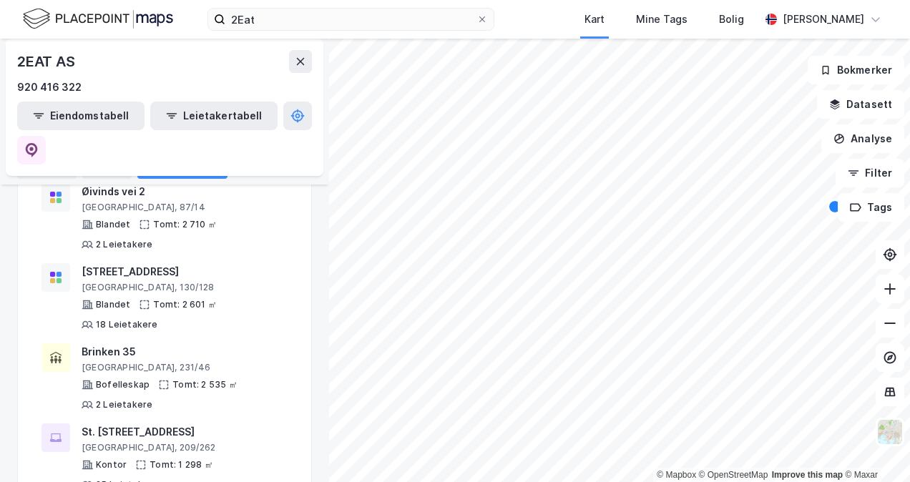
scroll to position [644, 0]
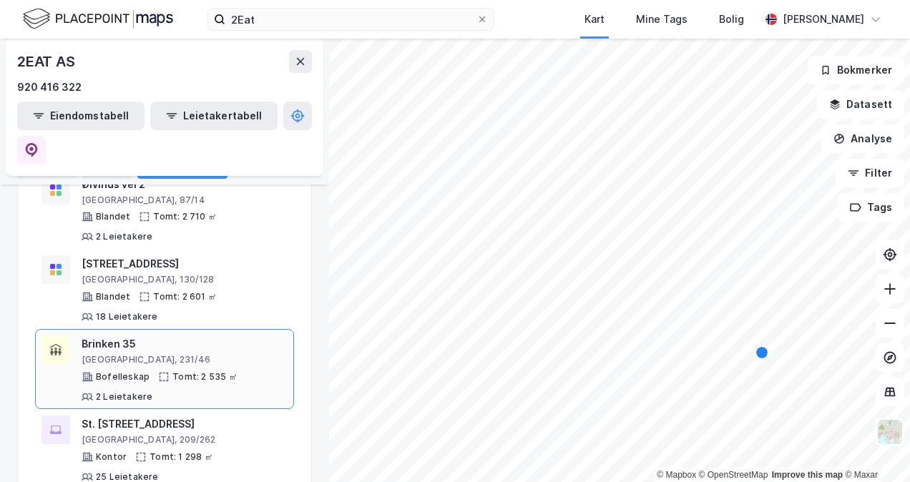
click at [227, 354] on div "[GEOGRAPHIC_DATA], 231/46" at bounding box center [185, 359] width 206 height 11
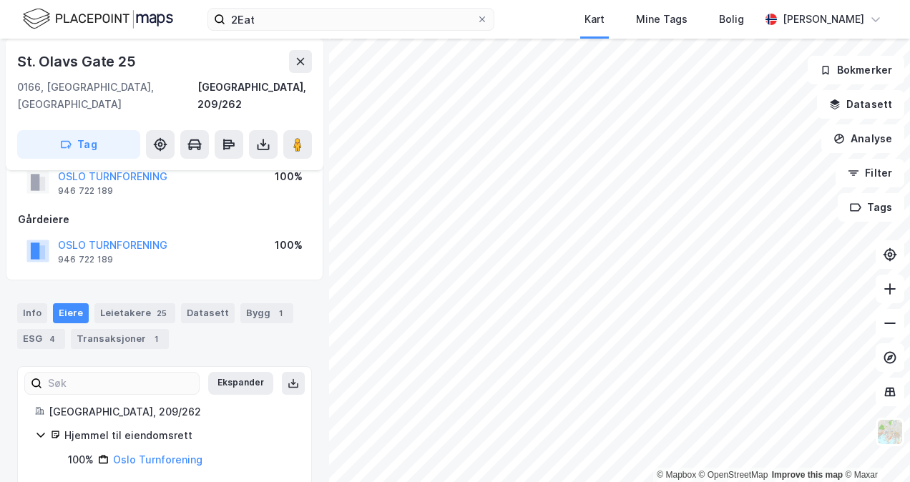
scroll to position [96, 0]
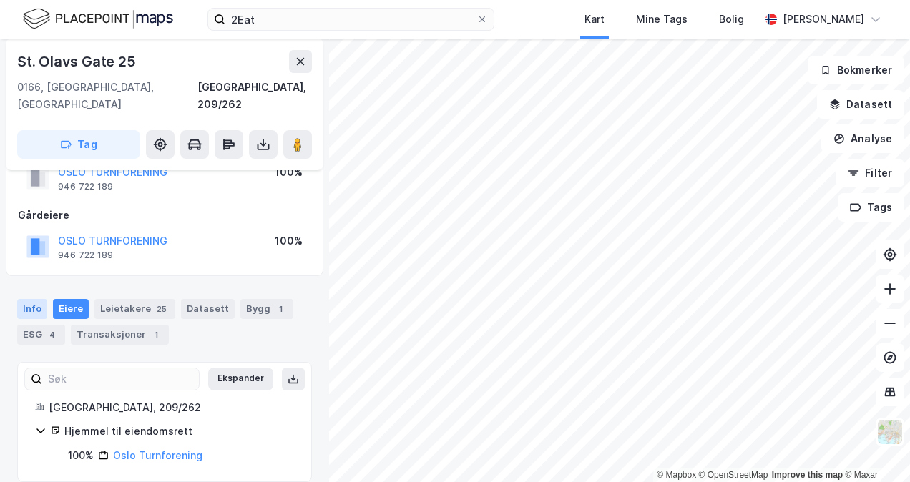
click at [41, 299] on div "Info" at bounding box center [32, 309] width 30 height 20
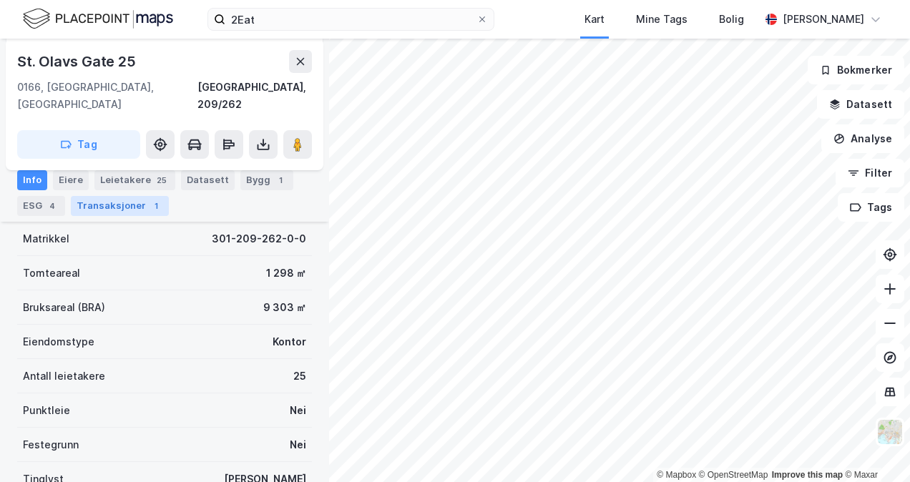
scroll to position [215, 0]
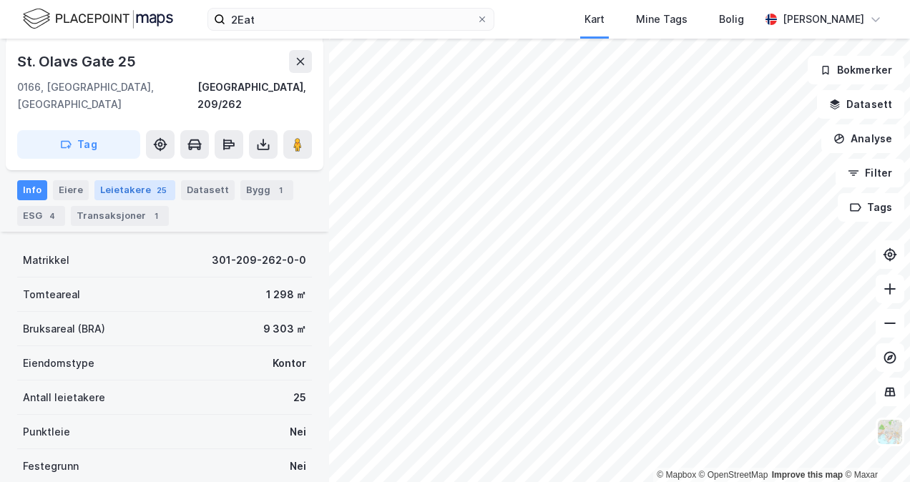
click at [129, 180] on div "Leietakere 25" at bounding box center [134, 190] width 81 height 20
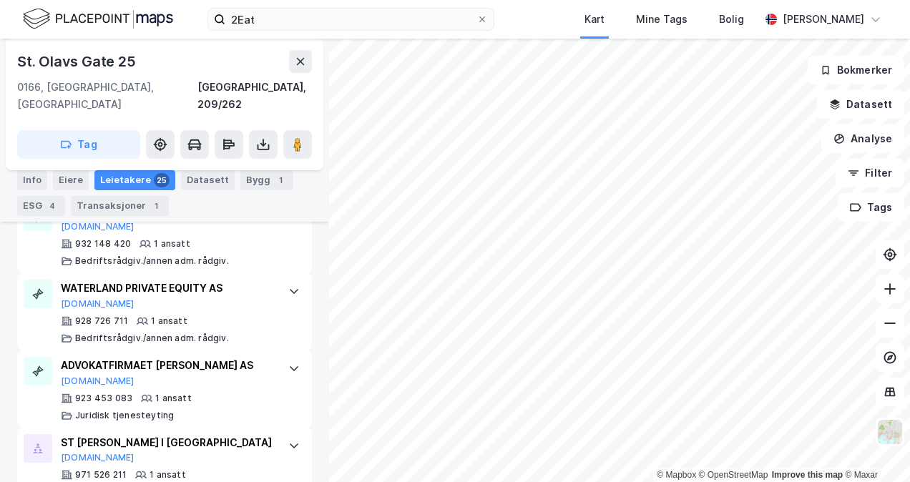
scroll to position [2146, 0]
